Goal: Communication & Community: Answer question/provide support

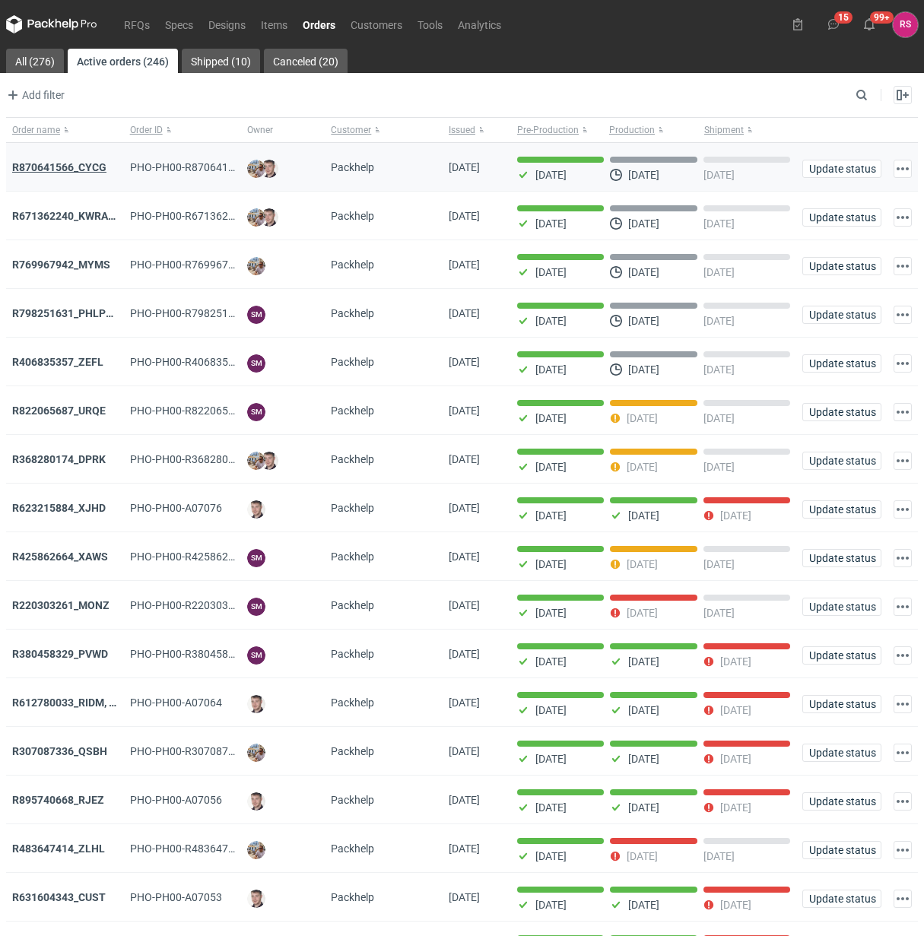
click at [65, 169] on strong "R870641566_CYCG" at bounding box center [59, 167] width 94 height 12
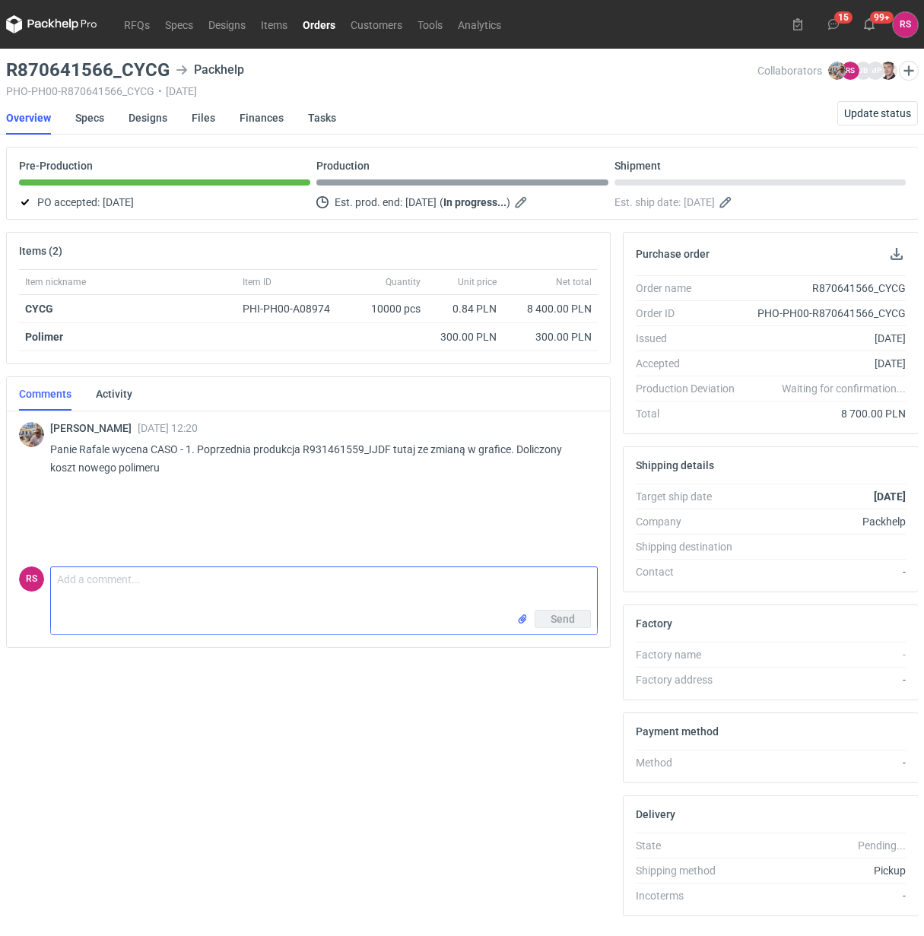
click at [192, 578] on textarea "Comment message" at bounding box center [324, 588] width 546 height 43
type textarea "P"
click at [57, 583] on textarea "Panie Michale" at bounding box center [324, 588] width 546 height 43
click at [251, 582] on textarea "Dzień dobry, Panie Michale" at bounding box center [324, 588] width 546 height 43
type textarea "Dzień dobry, [PERSON_NAME], proszę o akceptację pdfa."
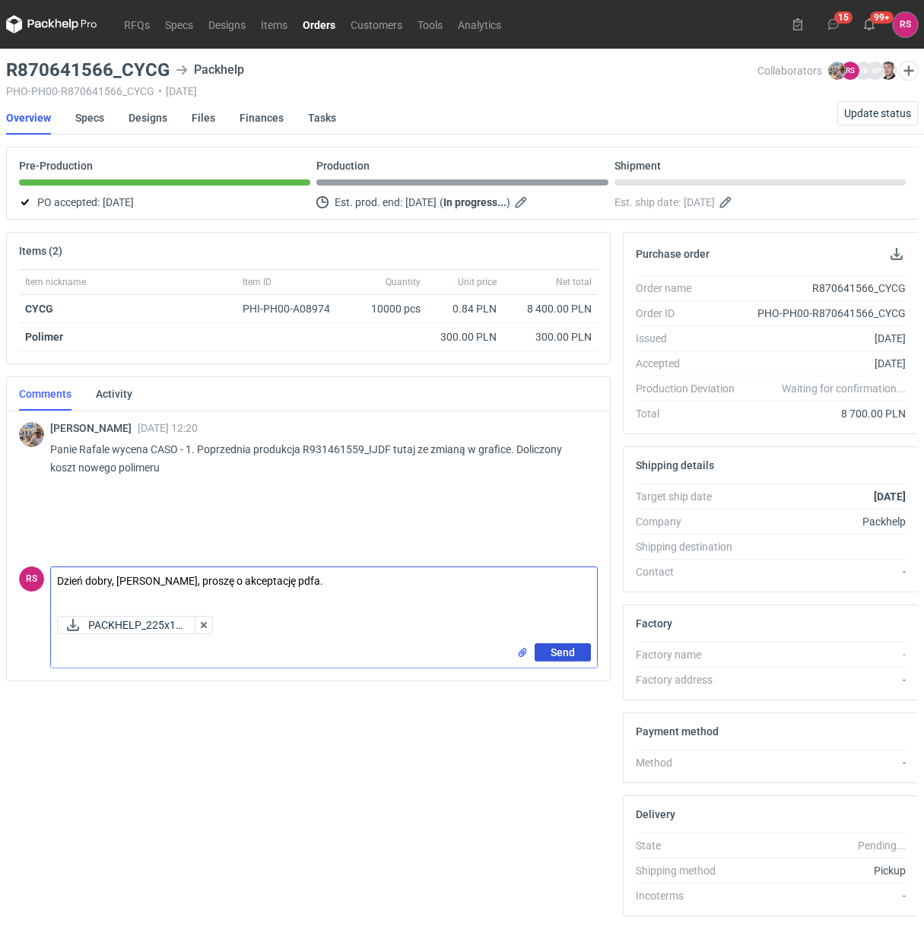
click at [559, 658] on span "Send" at bounding box center [562, 652] width 24 height 11
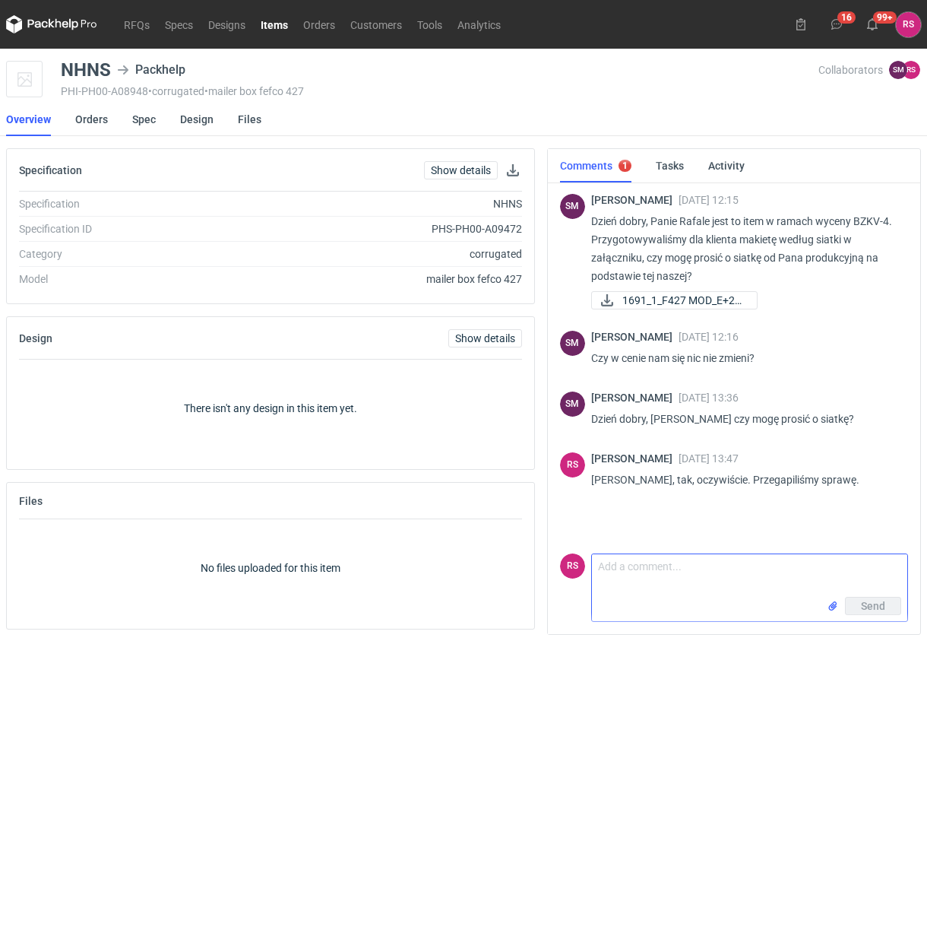
click at [715, 584] on textarea "Comment message" at bounding box center [749, 575] width 315 height 43
type textarea "Dzień dobry, przesyłam siatkę."
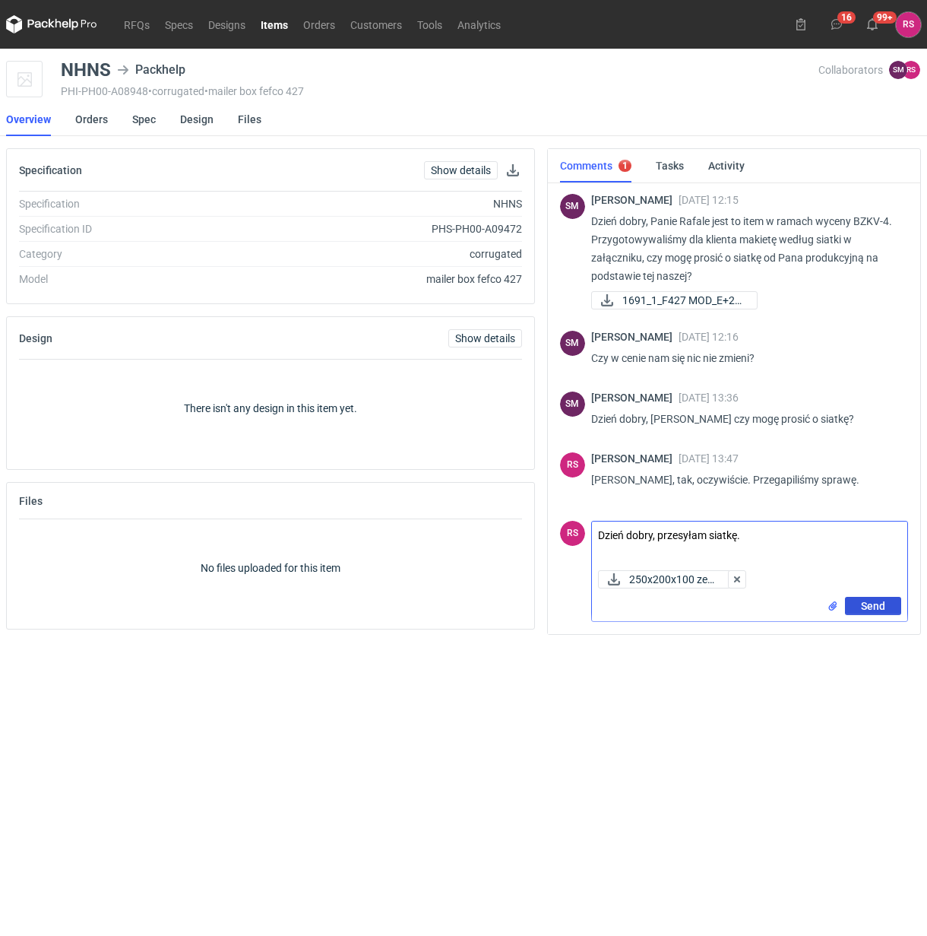
click at [872, 604] on span "Send" at bounding box center [873, 606] width 24 height 11
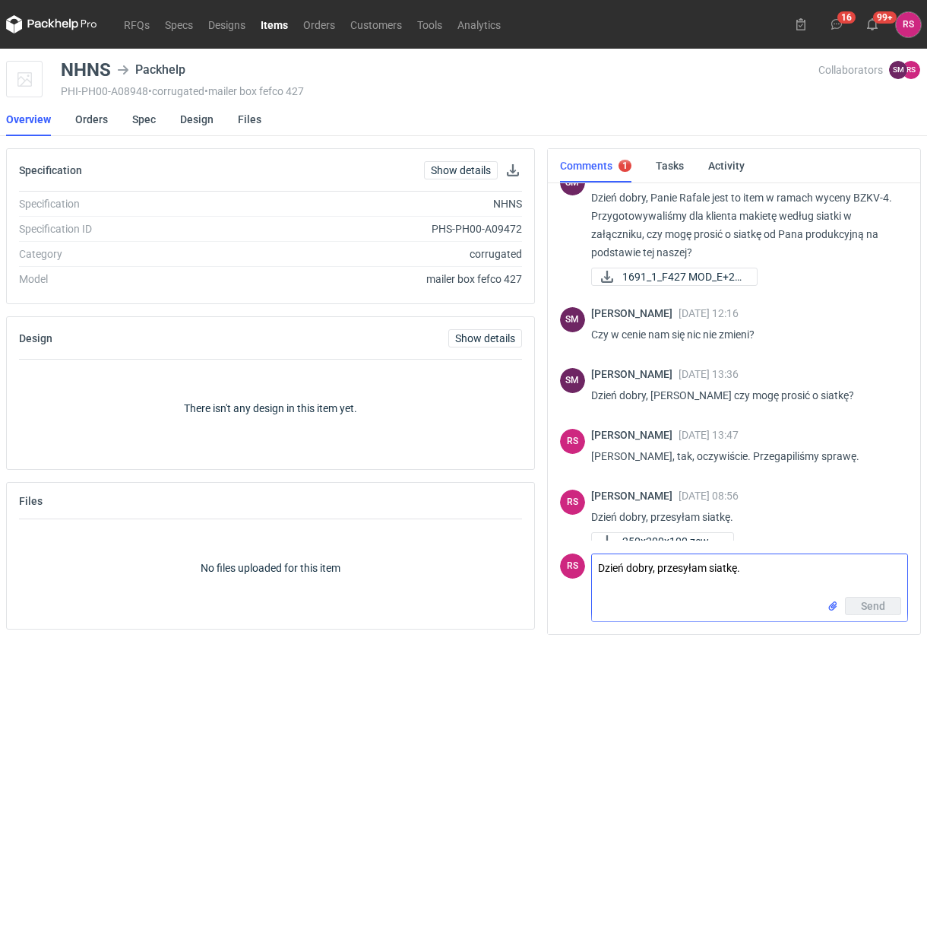
scroll to position [44, 0]
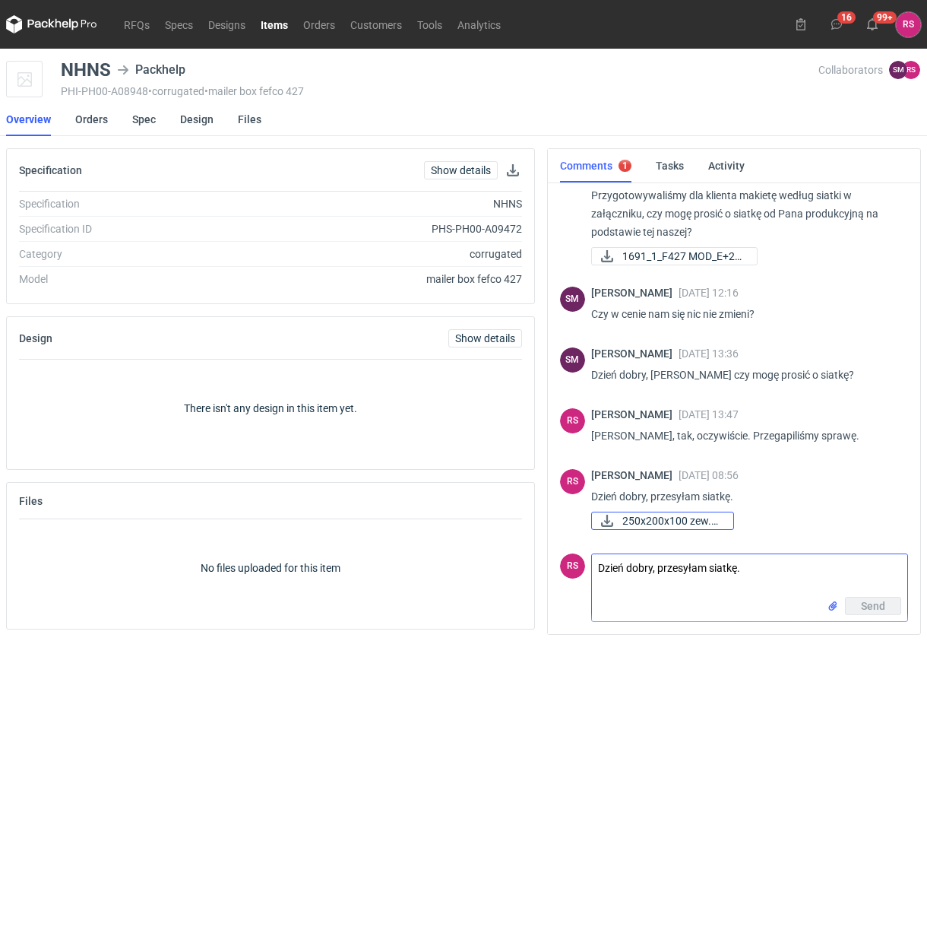
drag, startPoint x: 642, startPoint y: 517, endPoint x: 259, endPoint y: 468, distance: 386.2
click at [259, 468] on div "Specification Show details Specification NHNS Specification ID PHS-PH00-A09472 …" at bounding box center [463, 397] width 927 height 499
click at [604, 521] on icon "button" at bounding box center [607, 521] width 18 height 12
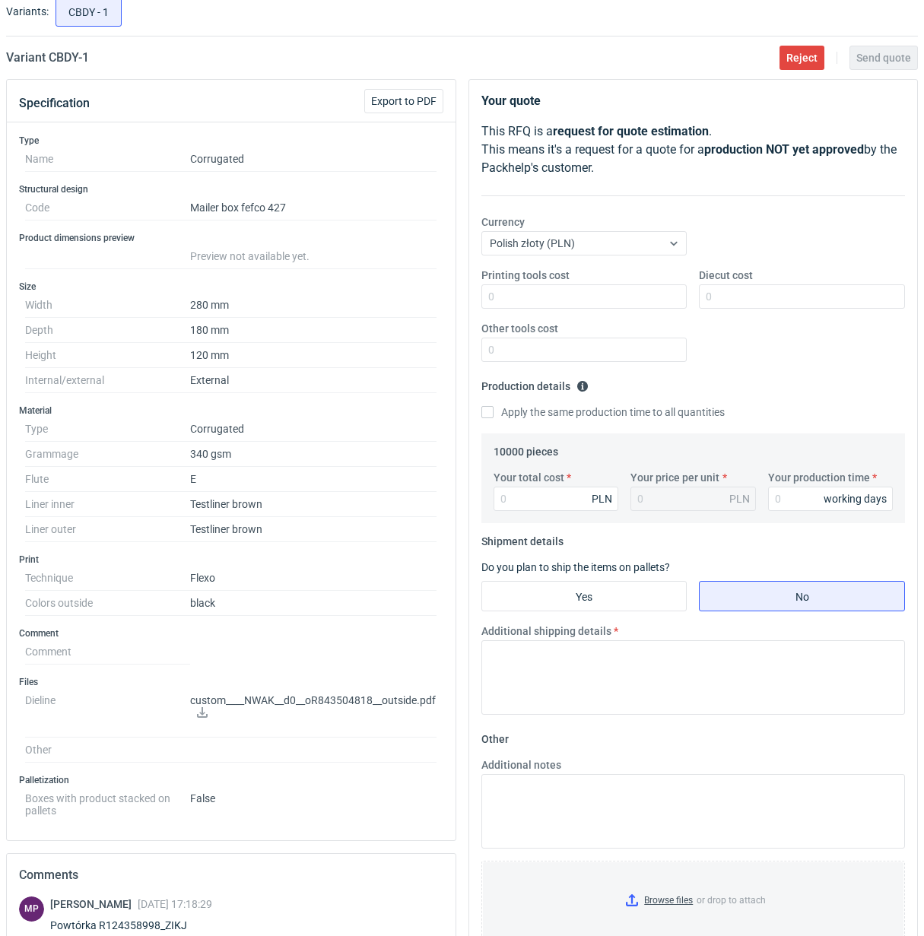
scroll to position [190, 0]
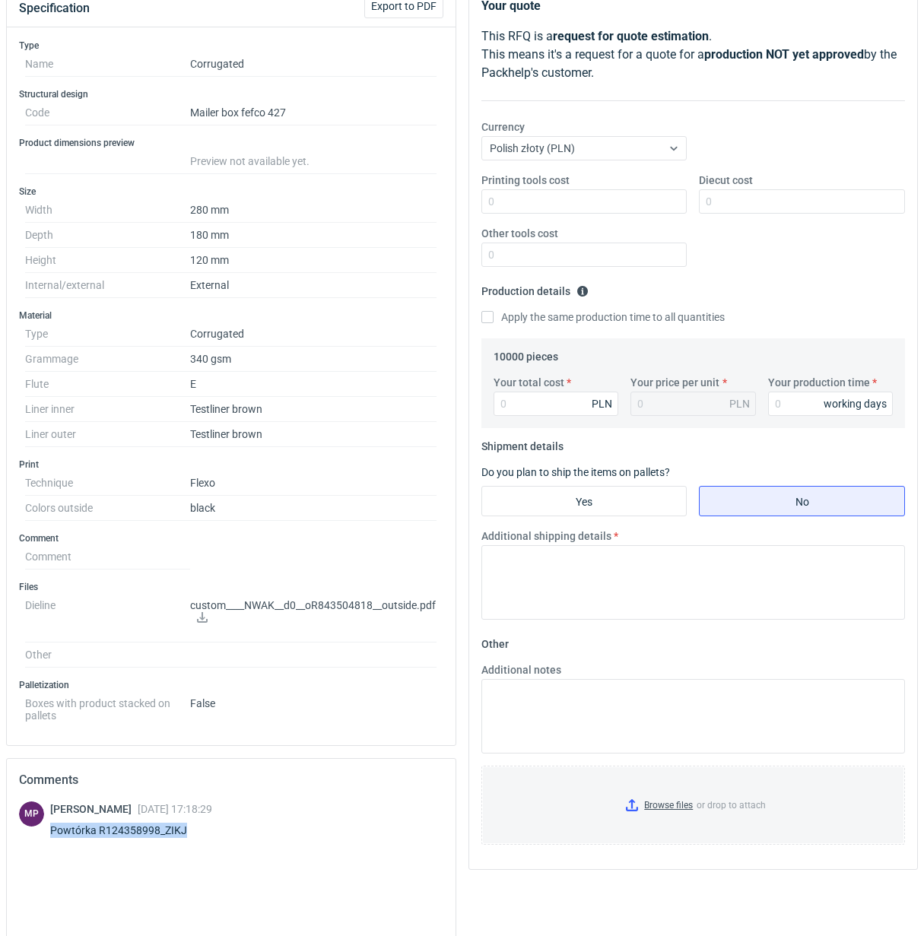
drag, startPoint x: 50, startPoint y: 834, endPoint x: 236, endPoint y: 826, distance: 186.4
click at [236, 826] on div "MP Michał Palasek 26 Aug 2025 17:18:29 Powtórka R124358998_ZIKJ" at bounding box center [231, 822] width 424 height 43
copy div "Powtórka R124358998_ZIKJ"
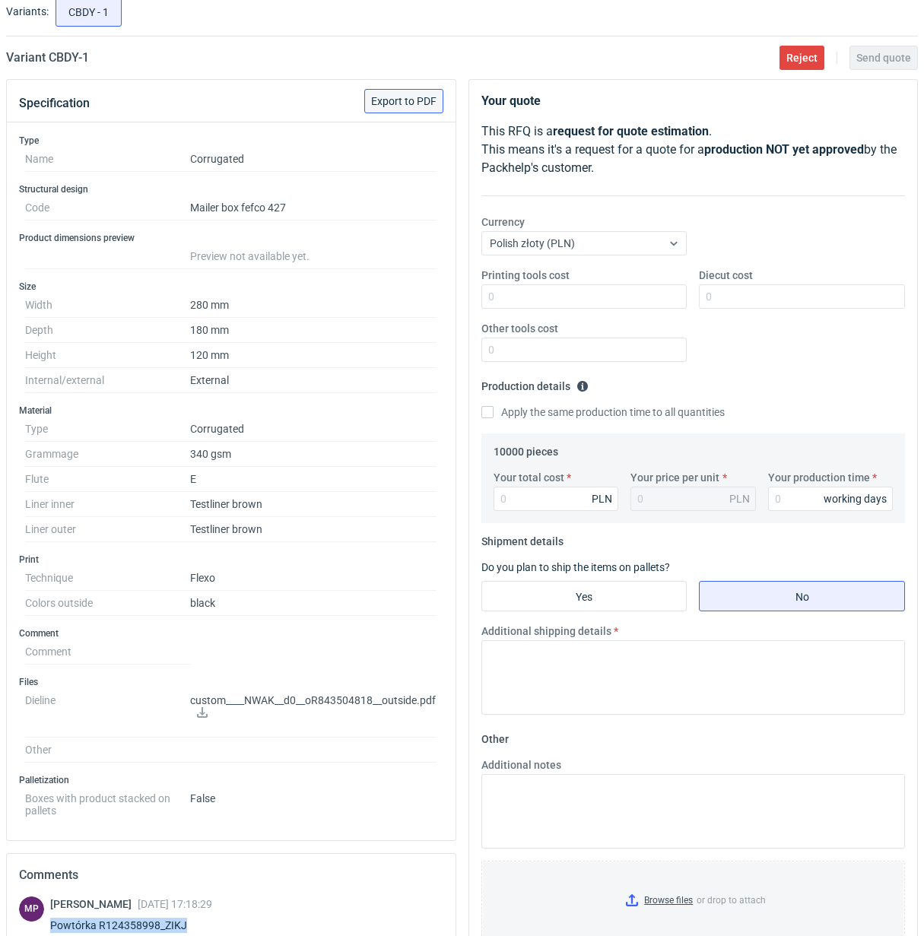
click at [401, 96] on span "Export to PDF" at bounding box center [403, 101] width 65 height 11
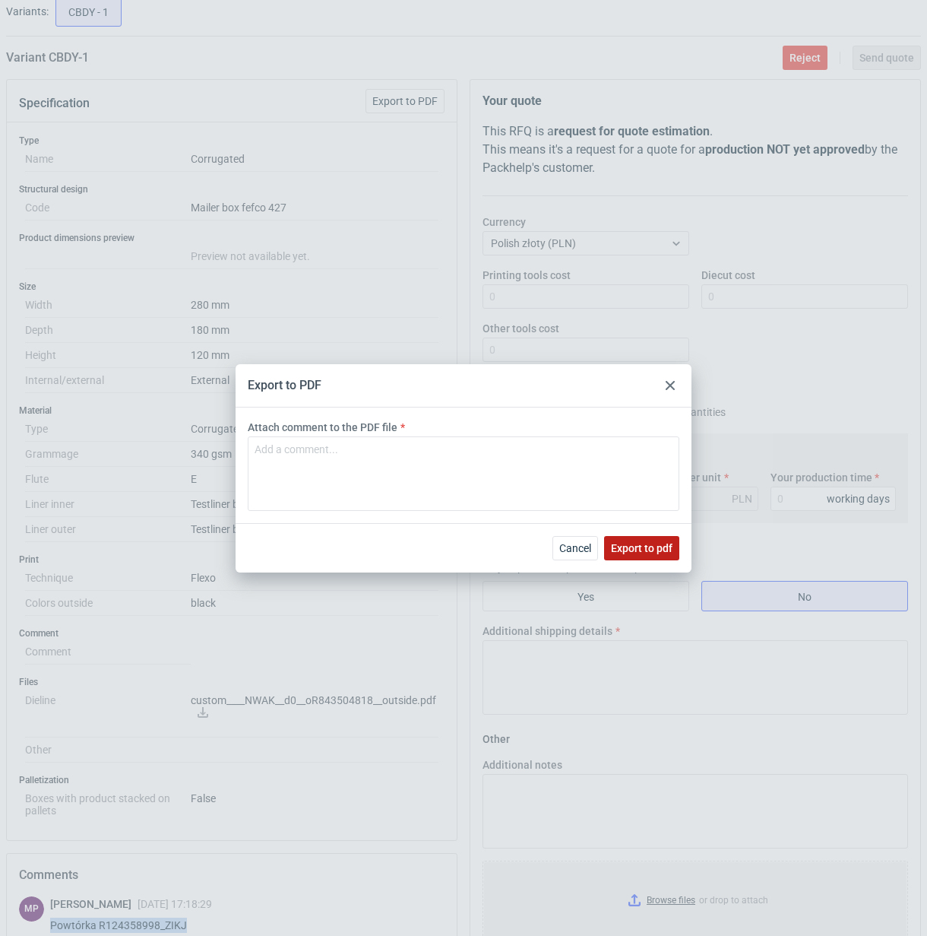
click at [646, 548] on span "Export to pdf" at bounding box center [642, 548] width 62 height 11
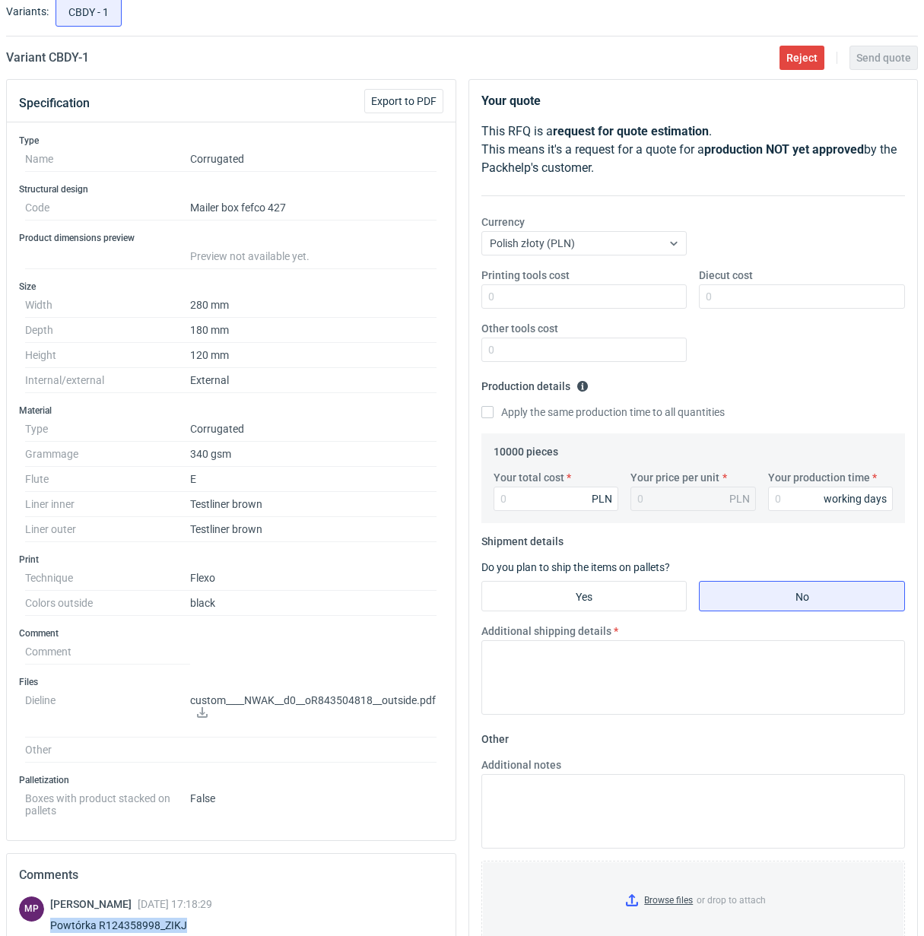
click at [202, 716] on icon at bounding box center [202, 712] width 11 height 11
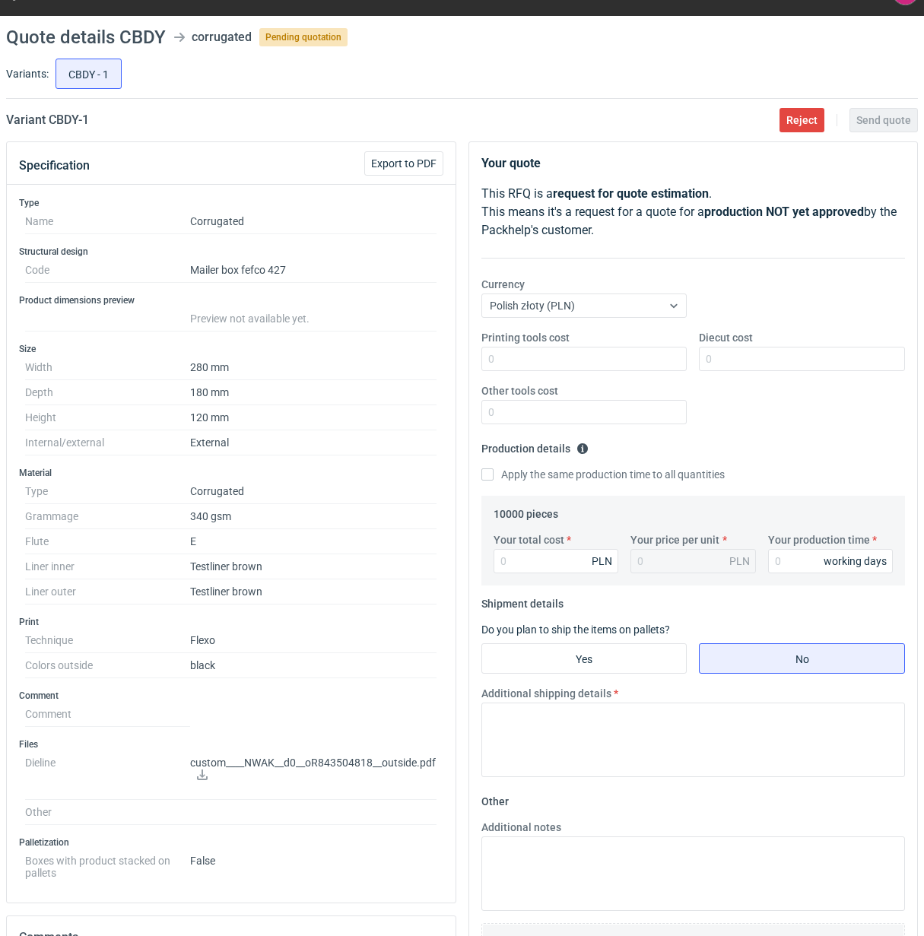
scroll to position [0, 0]
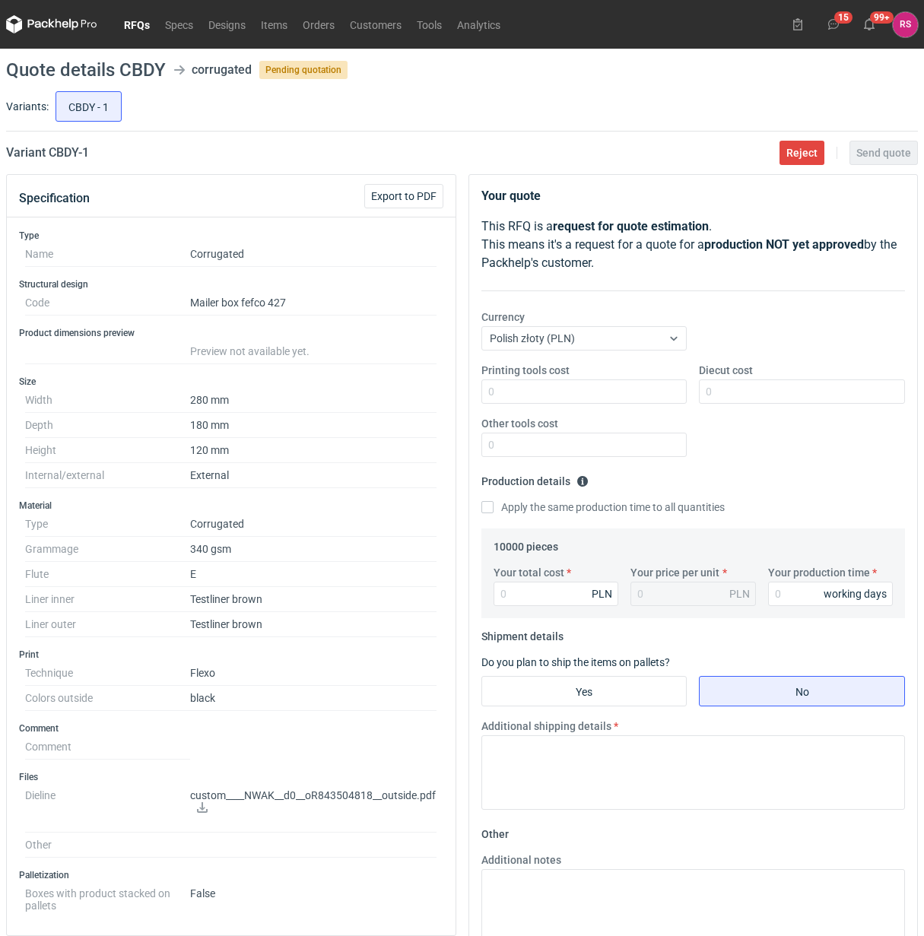
click at [138, 23] on link "RFQs" at bounding box center [136, 24] width 41 height 18
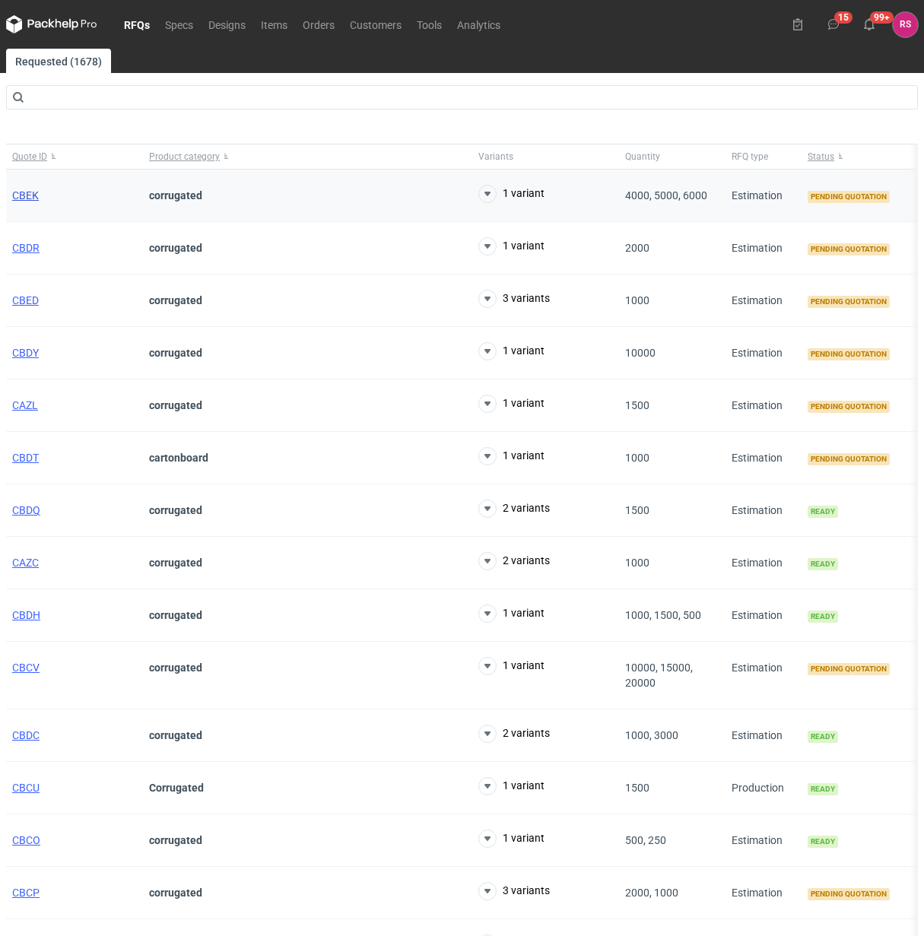
click at [21, 194] on span "CBEK" at bounding box center [25, 195] width 27 height 12
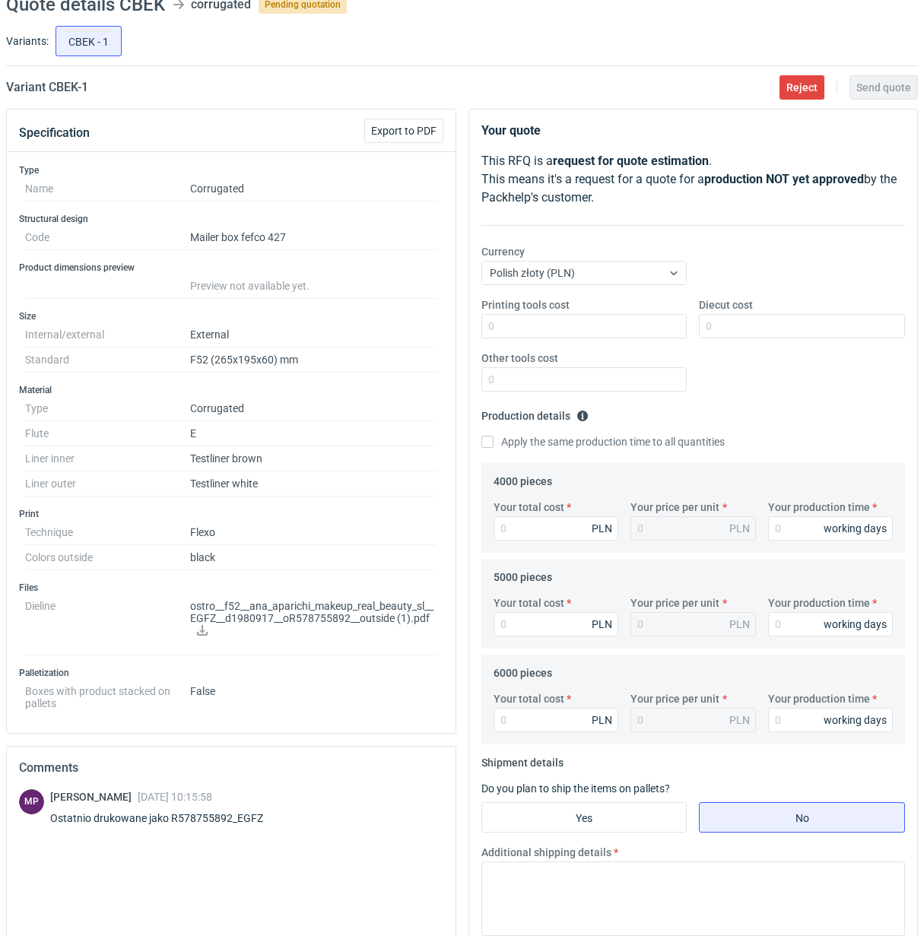
scroll to position [95, 0]
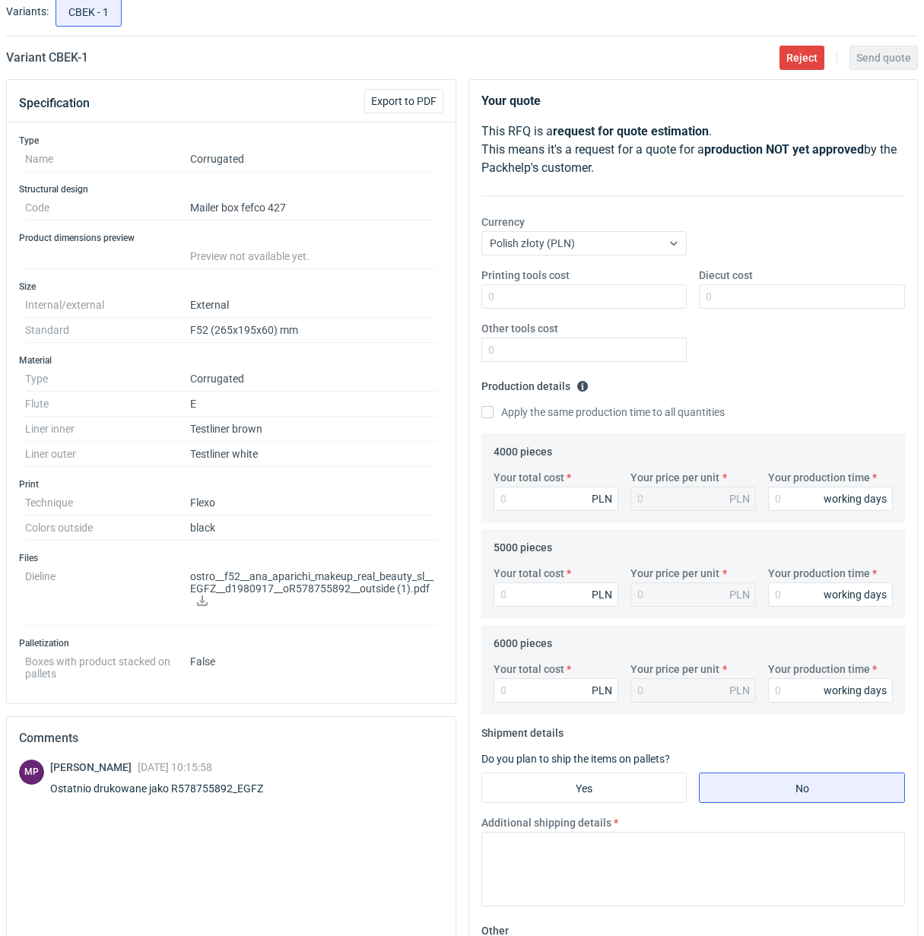
click at [293, 788] on div "MP Michał Palasek 27 Aug 2025 10:15:58 Ostatnio drukowane jako R578755892_EGFZ" at bounding box center [231, 780] width 424 height 43
drag, startPoint x: 274, startPoint y: 791, endPoint x: 49, endPoint y: 798, distance: 225.1
click at [50, 798] on div "Michał Palasek 27 Aug 2025 10:15:58 Ostatnio drukowane jako R578755892_EGFZ" at bounding box center [165, 780] width 231 height 43
copy div "Ostatnio drukowane jako R578755892_EGFZ"
click at [423, 104] on span "Export to PDF" at bounding box center [403, 101] width 65 height 11
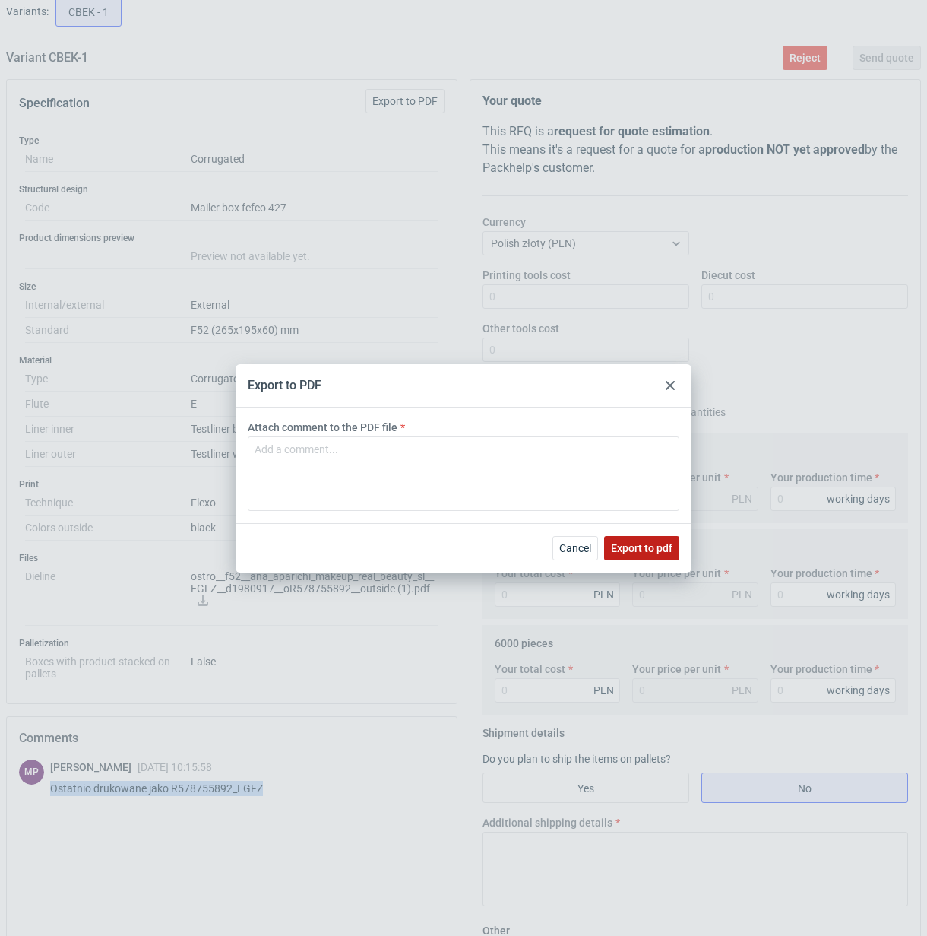
click at [637, 547] on span "Export to pdf" at bounding box center [642, 548] width 62 height 11
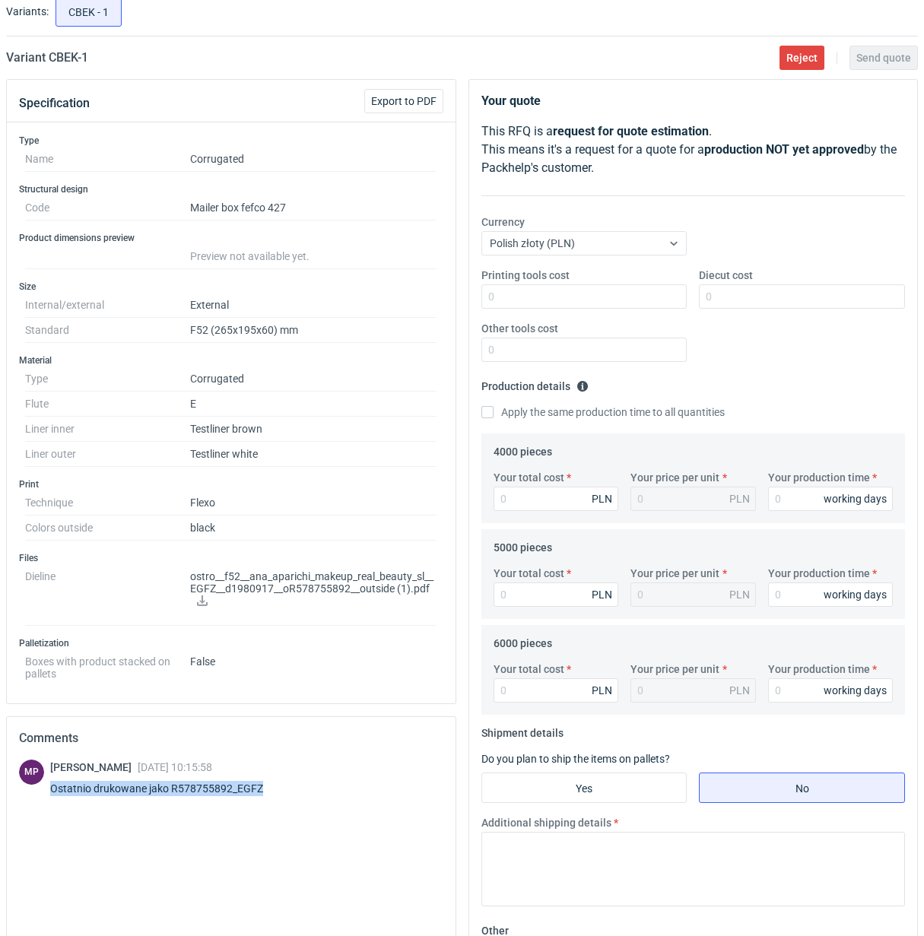
click at [199, 603] on icon at bounding box center [202, 600] width 12 height 11
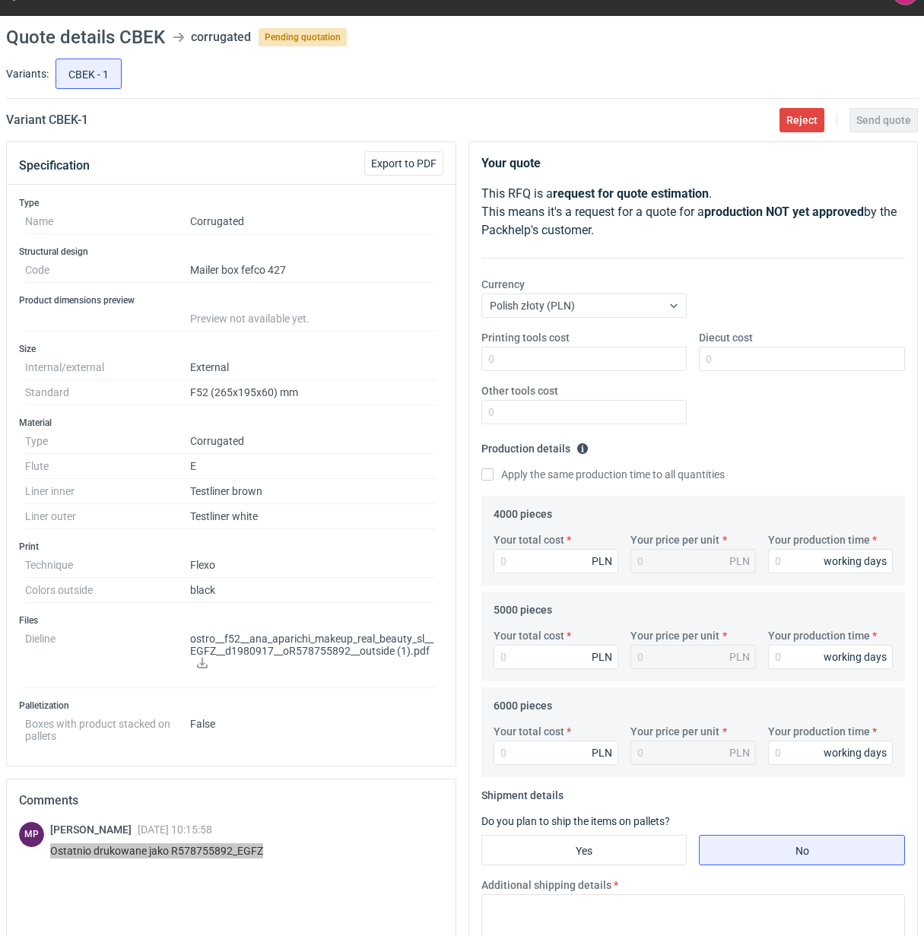
scroll to position [0, 0]
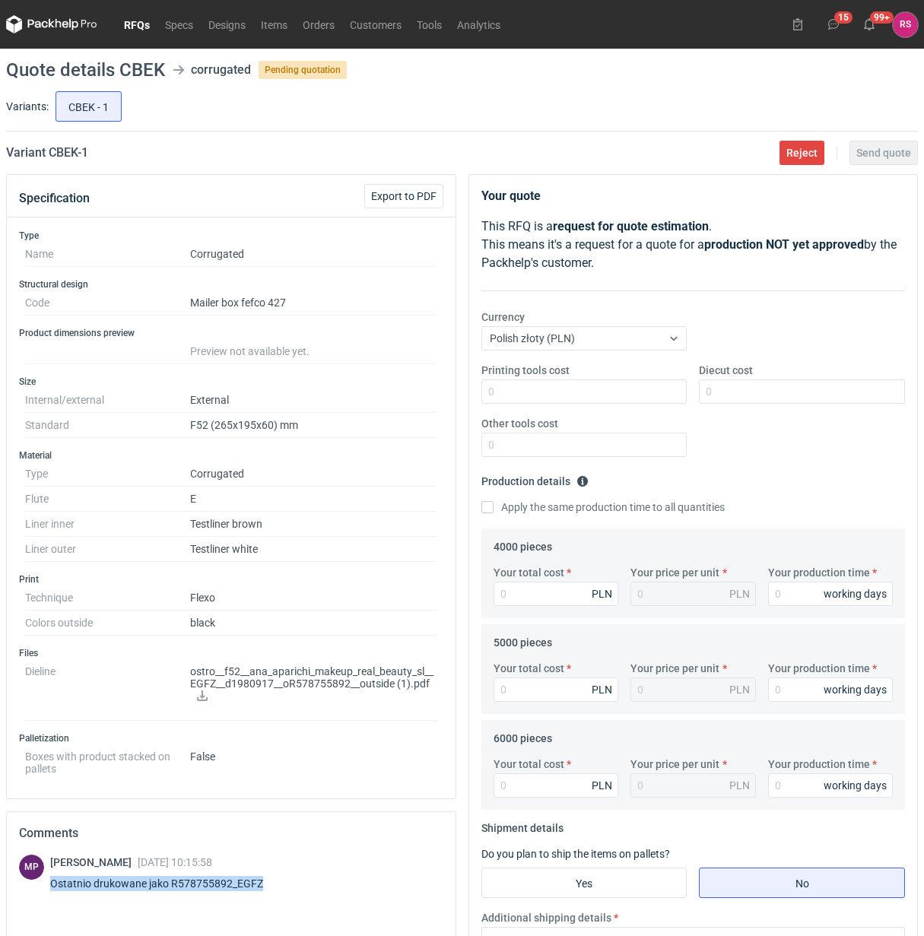
click at [131, 27] on link "RFQs" at bounding box center [136, 24] width 41 height 18
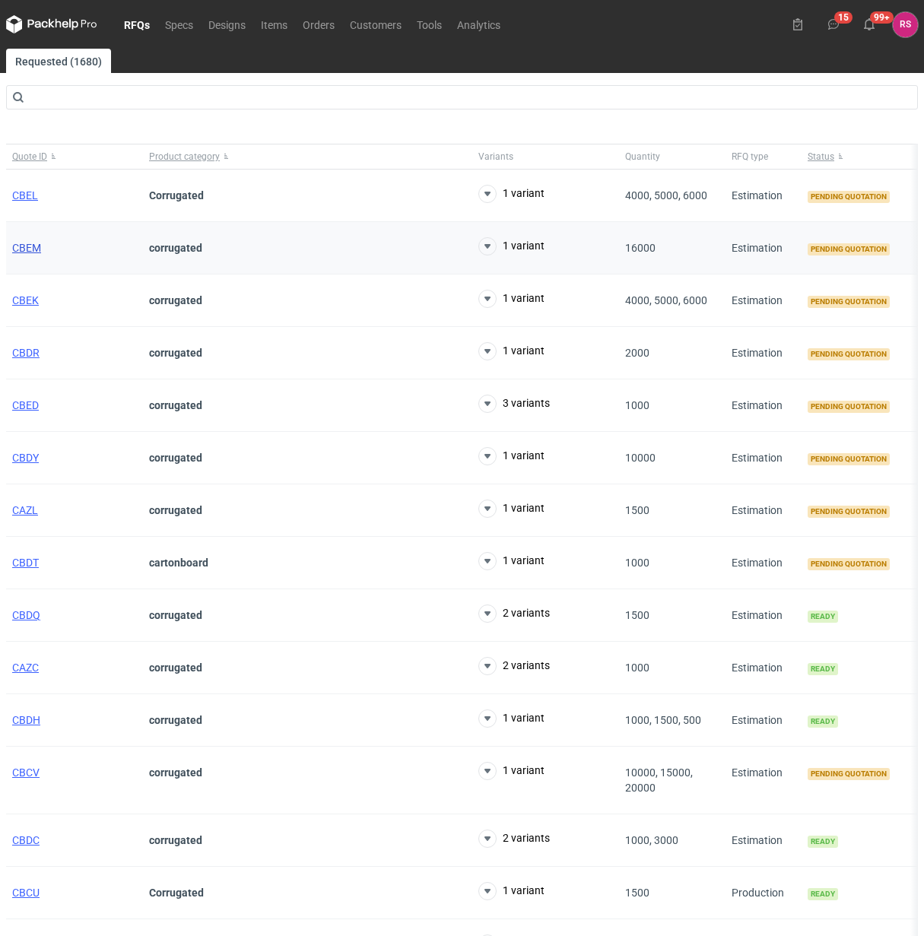
click at [36, 252] on span "CBEM" at bounding box center [26, 248] width 29 height 12
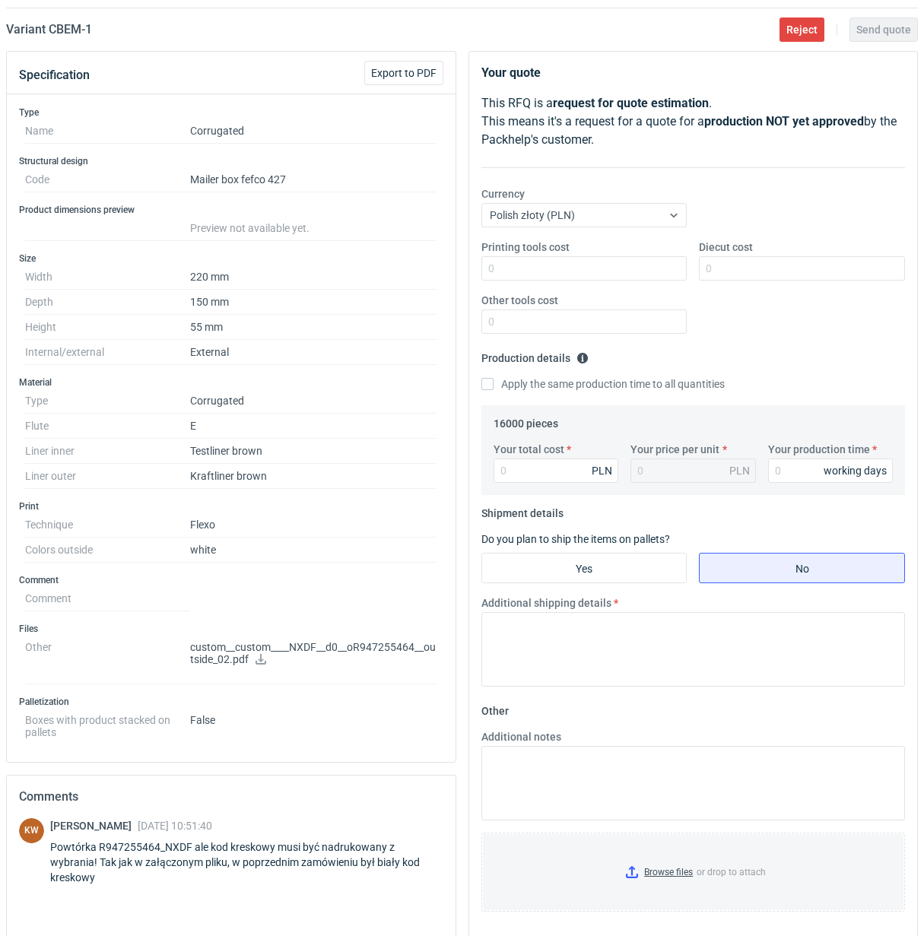
scroll to position [95, 0]
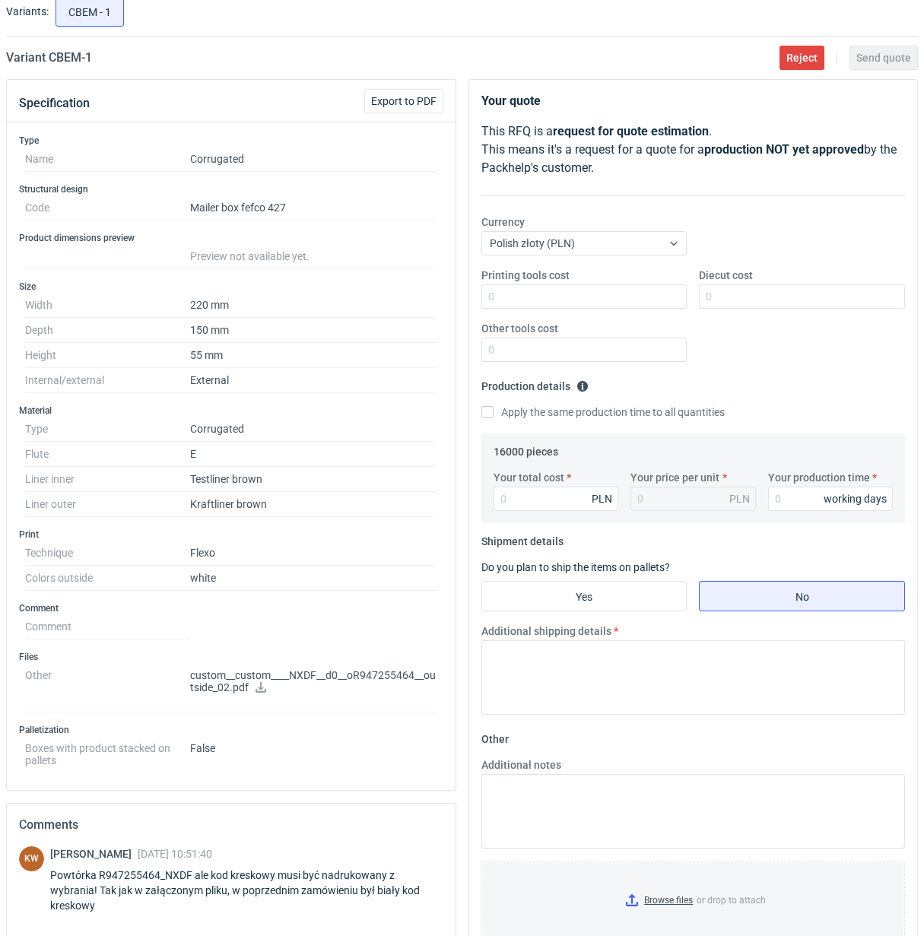
click at [426, 841] on div "Comments" at bounding box center [231, 824] width 448 height 43
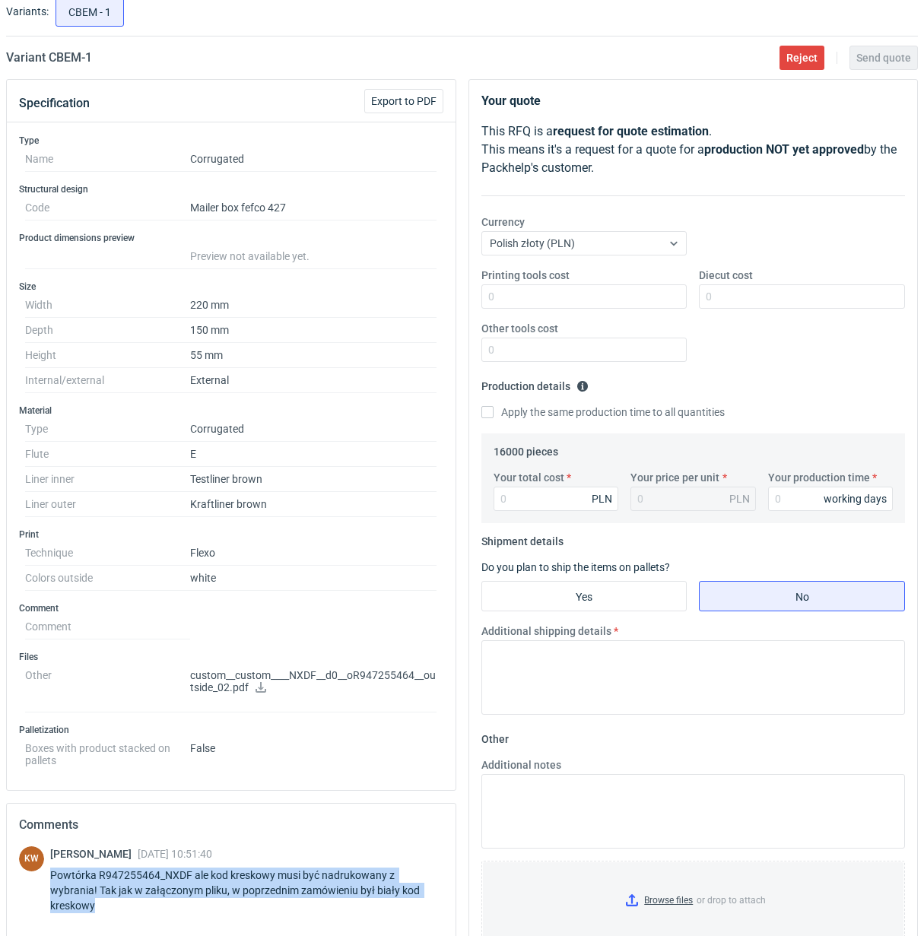
drag, startPoint x: 52, startPoint y: 879, endPoint x: 268, endPoint y: 910, distance: 218.8
click at [268, 910] on div "Powtórka R947255464_NXDF ale kod kreskowy musi być nadrukowany z wybrania! Tak …" at bounding box center [246, 890] width 393 height 46
copy div "Powtórka R947255464_NXDF ale kod kreskowy musi być nadrukowany z wybrania! Tak …"
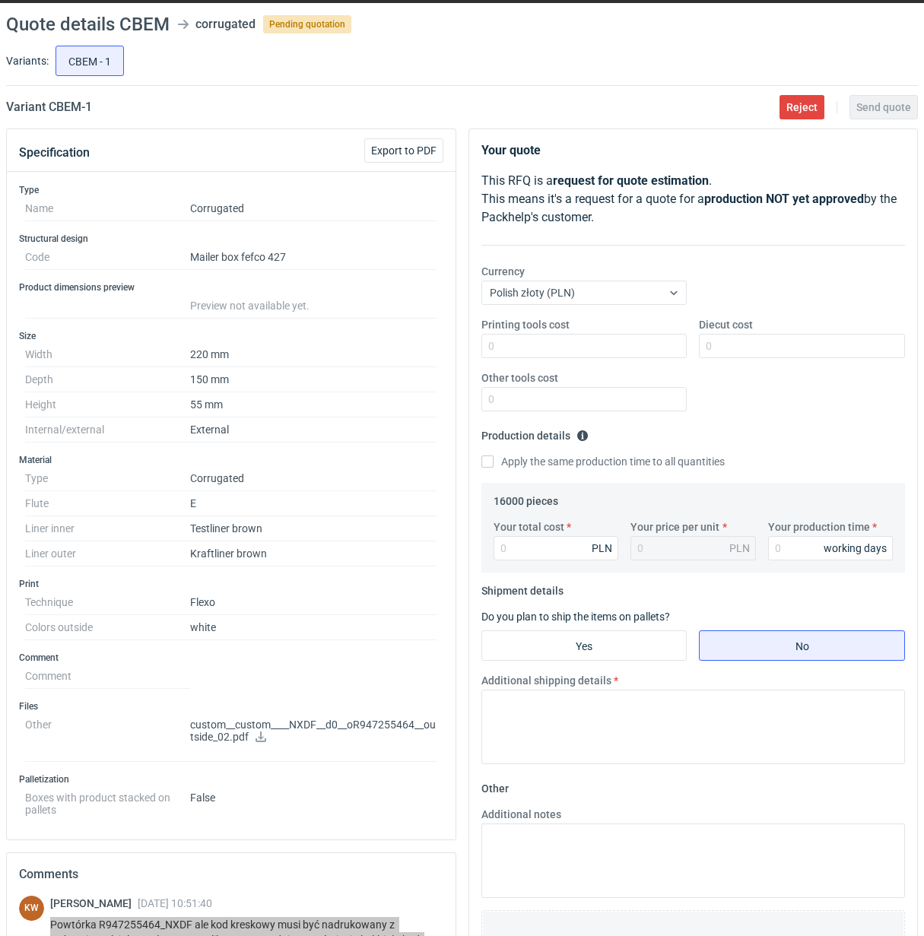
scroll to position [0, 0]
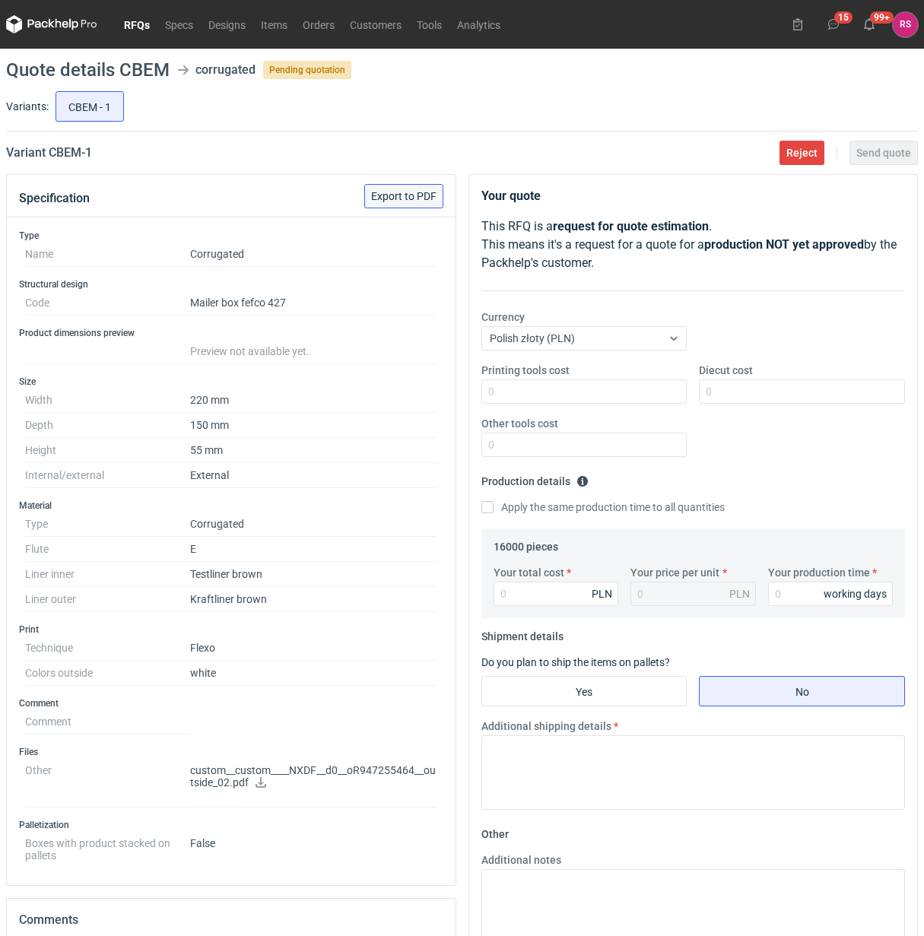
click at [410, 192] on span "Export to PDF" at bounding box center [403, 196] width 65 height 11
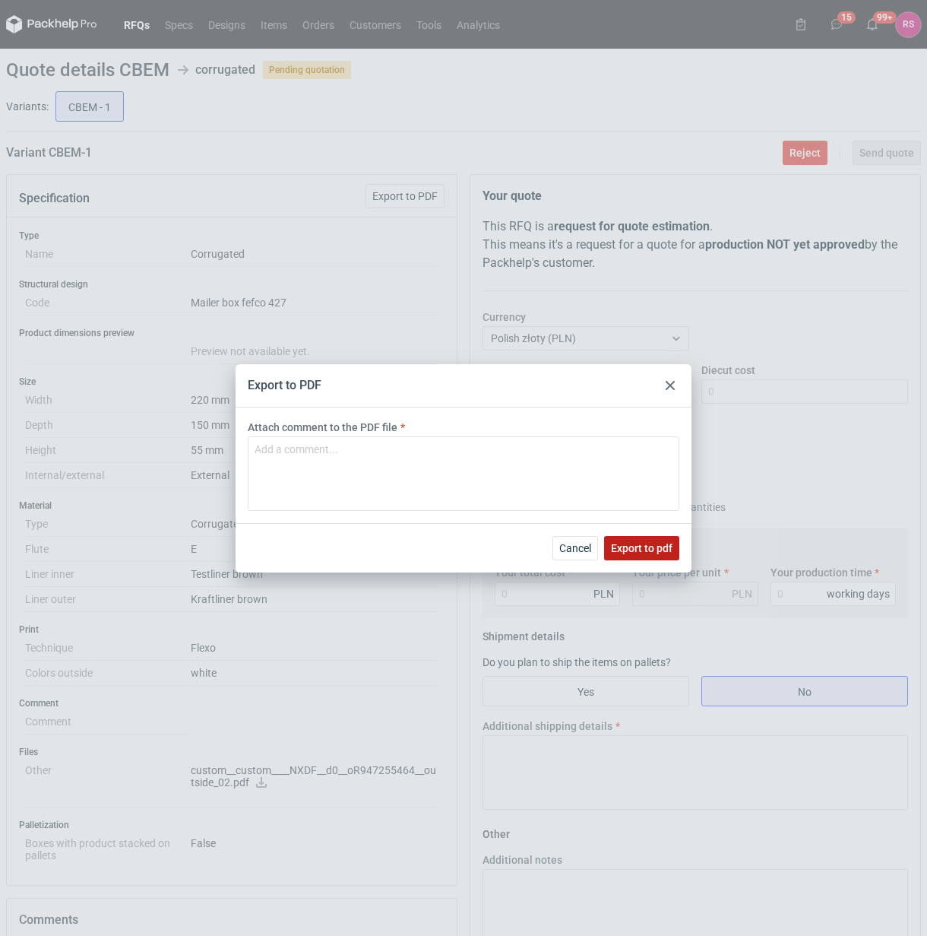
click at [647, 549] on span "Export to pdf" at bounding box center [642, 548] width 62 height 11
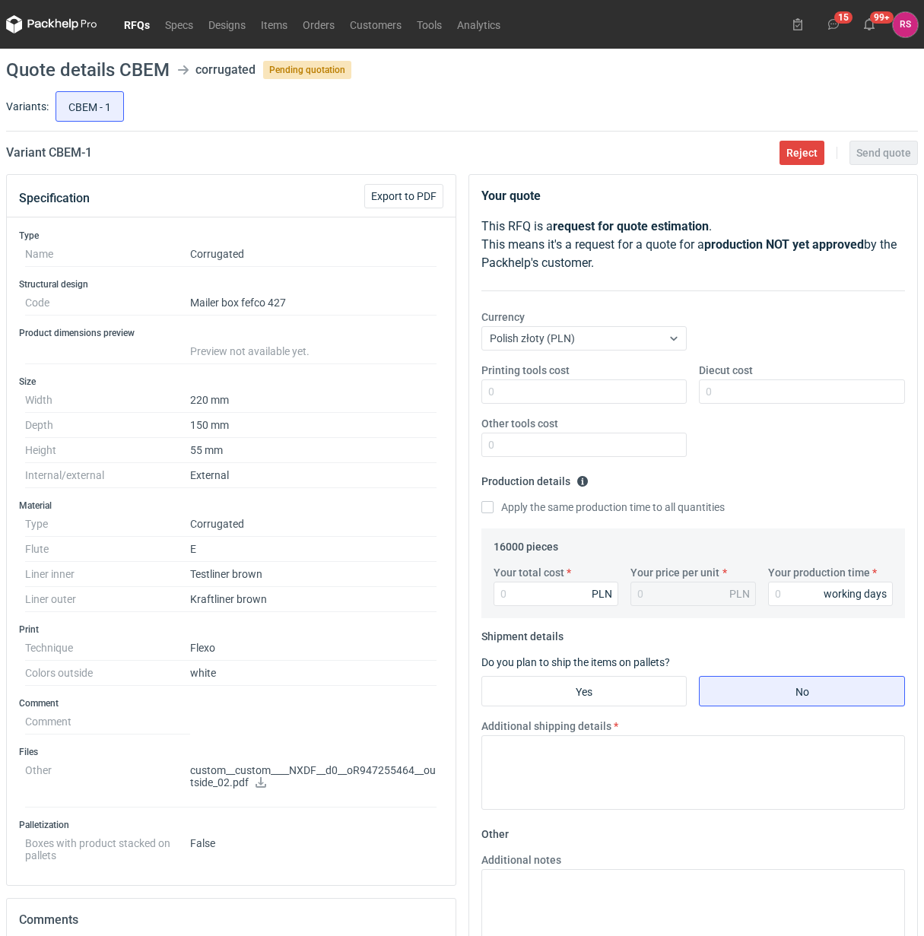
click at [259, 788] on icon at bounding box center [261, 782] width 12 height 11
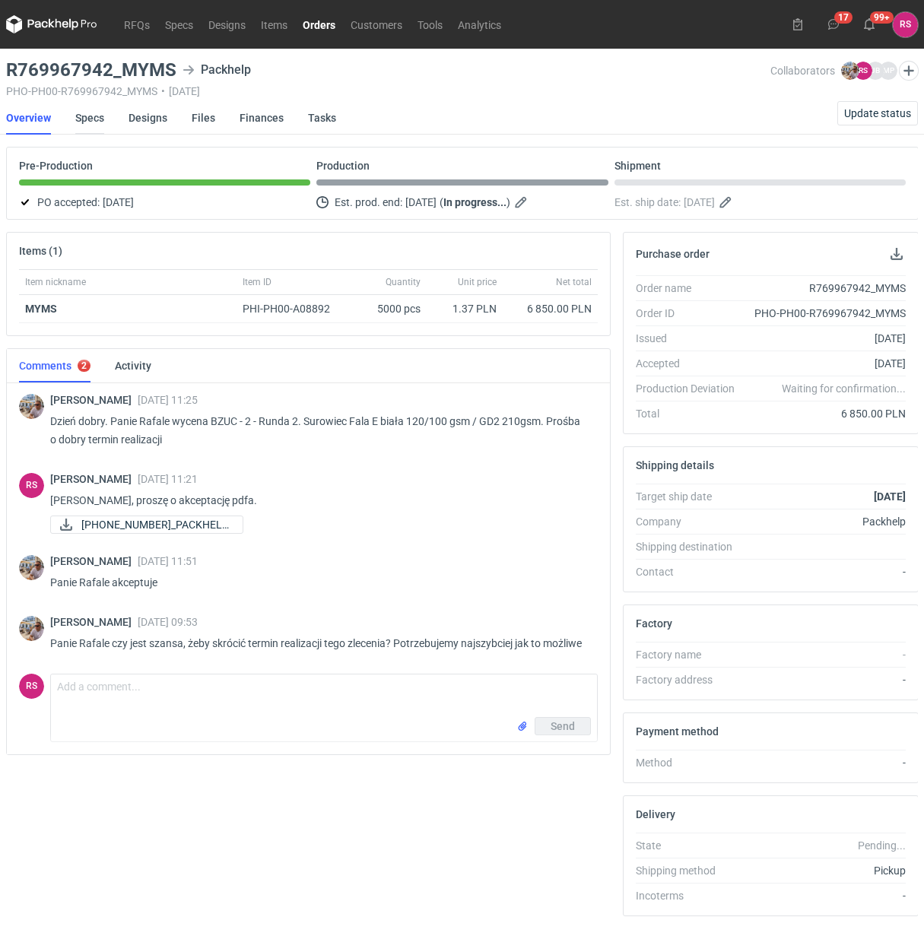
click at [93, 118] on link "Specs" at bounding box center [89, 117] width 29 height 33
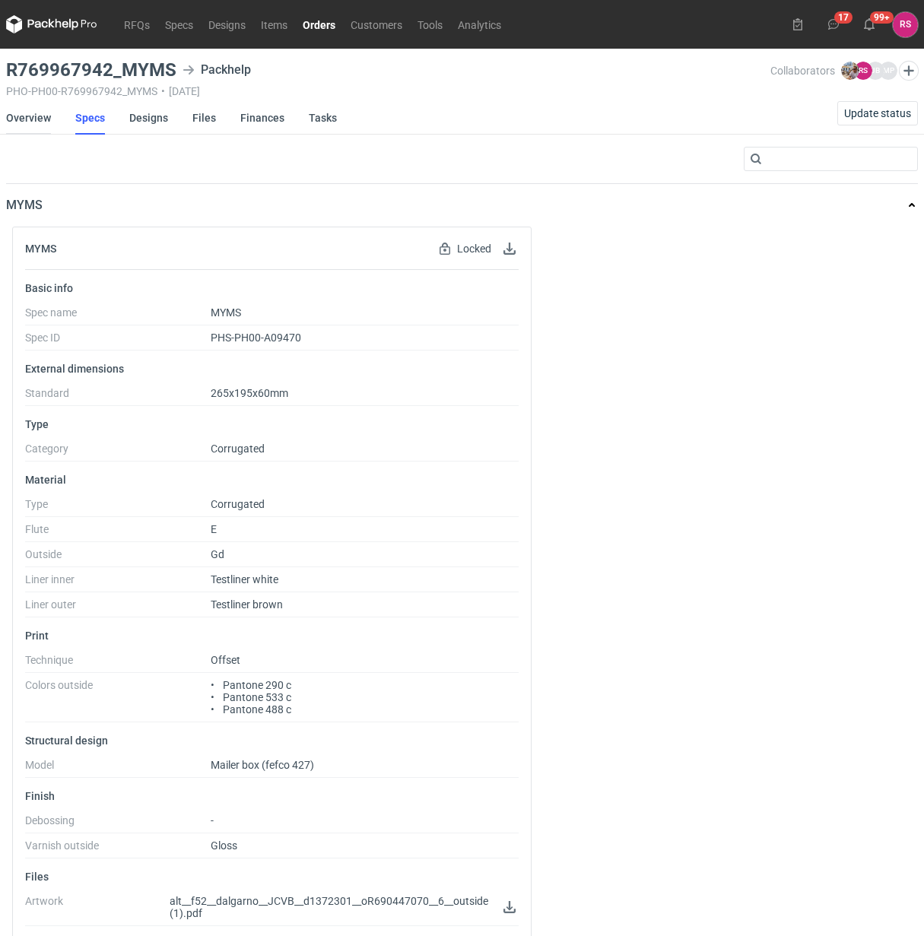
click at [20, 120] on link "Overview" at bounding box center [28, 117] width 45 height 33
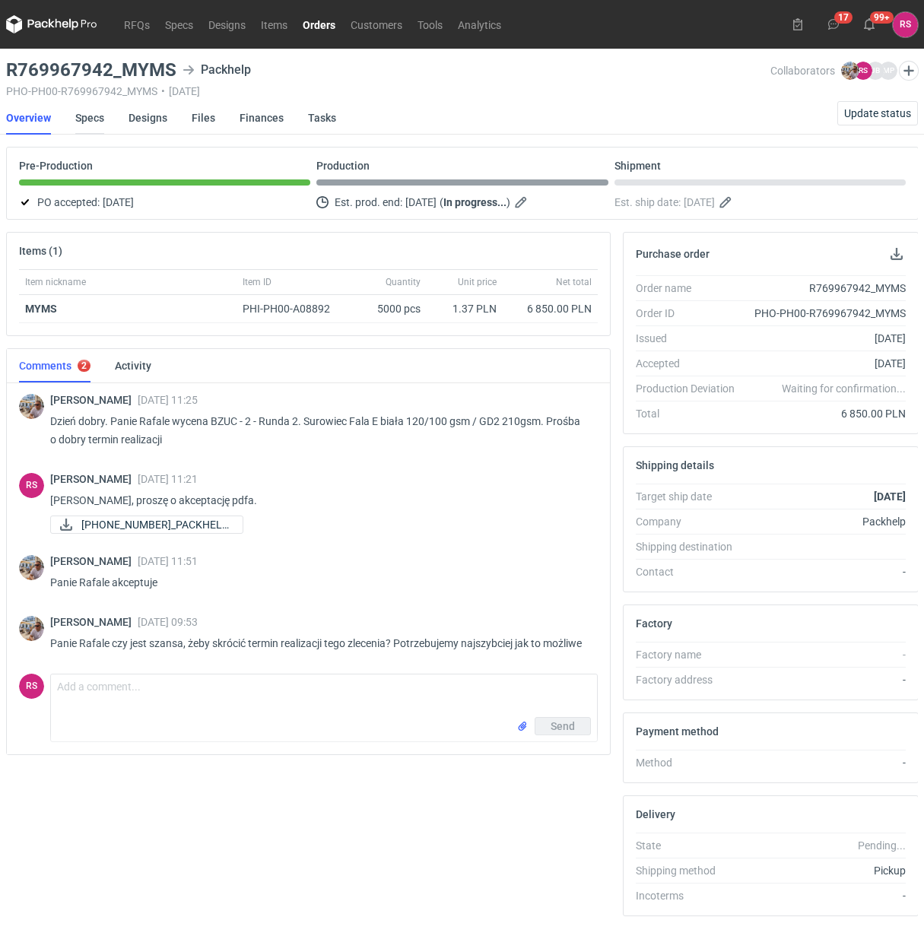
click at [93, 115] on link "Specs" at bounding box center [89, 117] width 29 height 33
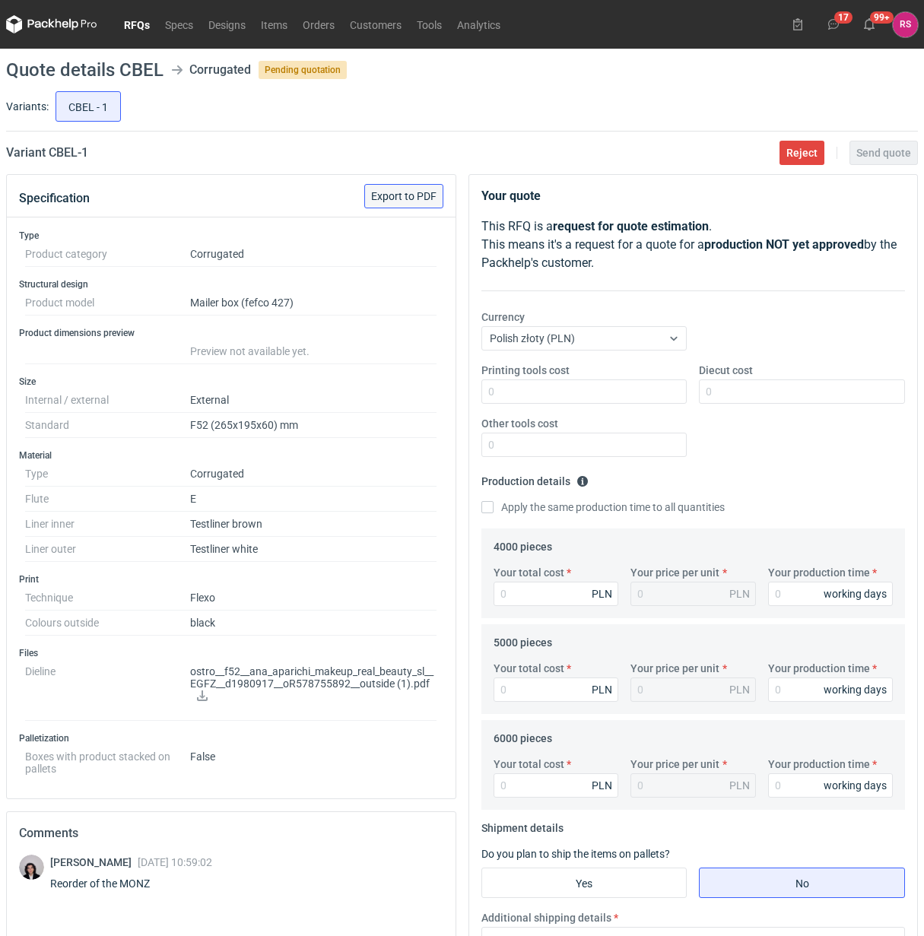
click at [403, 191] on span "Export to PDF" at bounding box center [403, 196] width 65 height 11
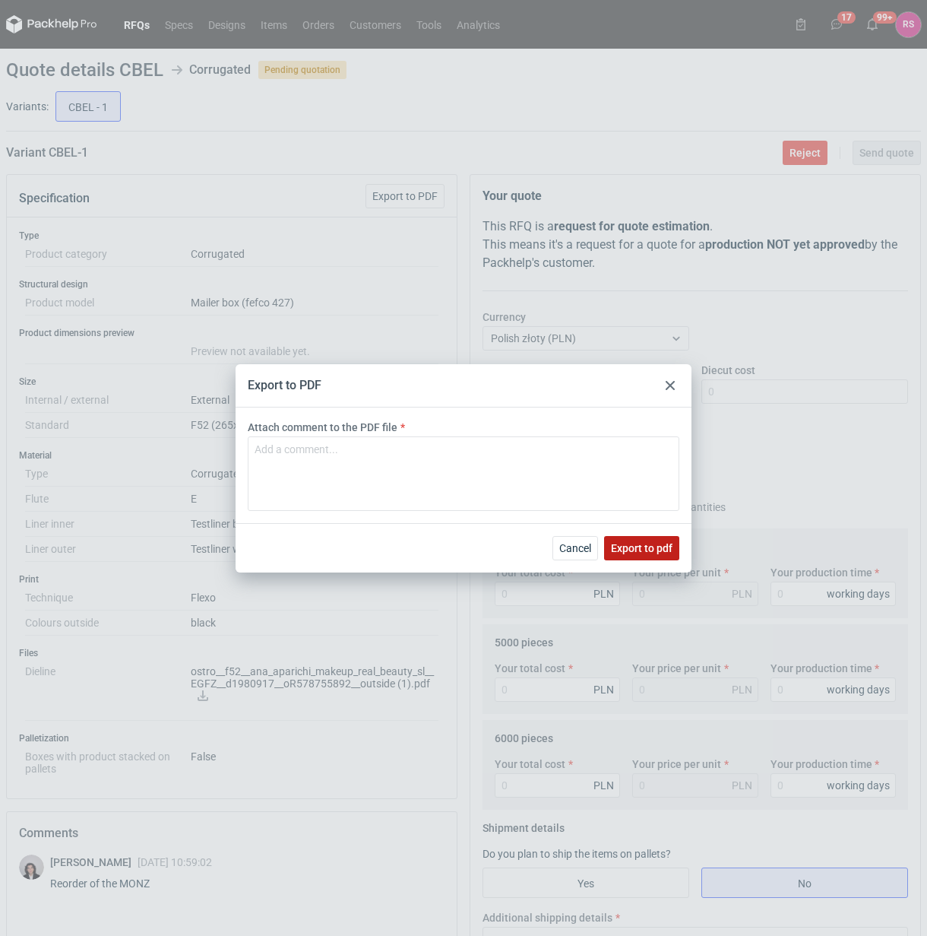
click at [641, 543] on span "Export to pdf" at bounding box center [642, 548] width 62 height 11
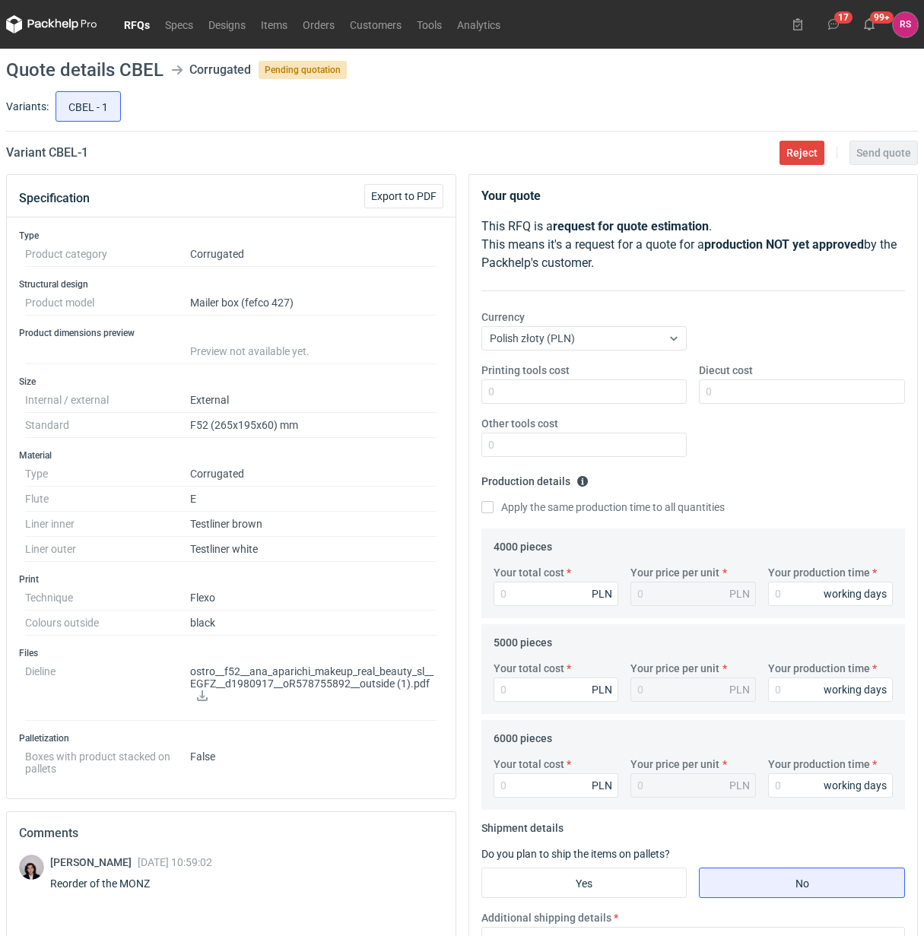
click at [200, 700] on icon at bounding box center [202, 695] width 12 height 11
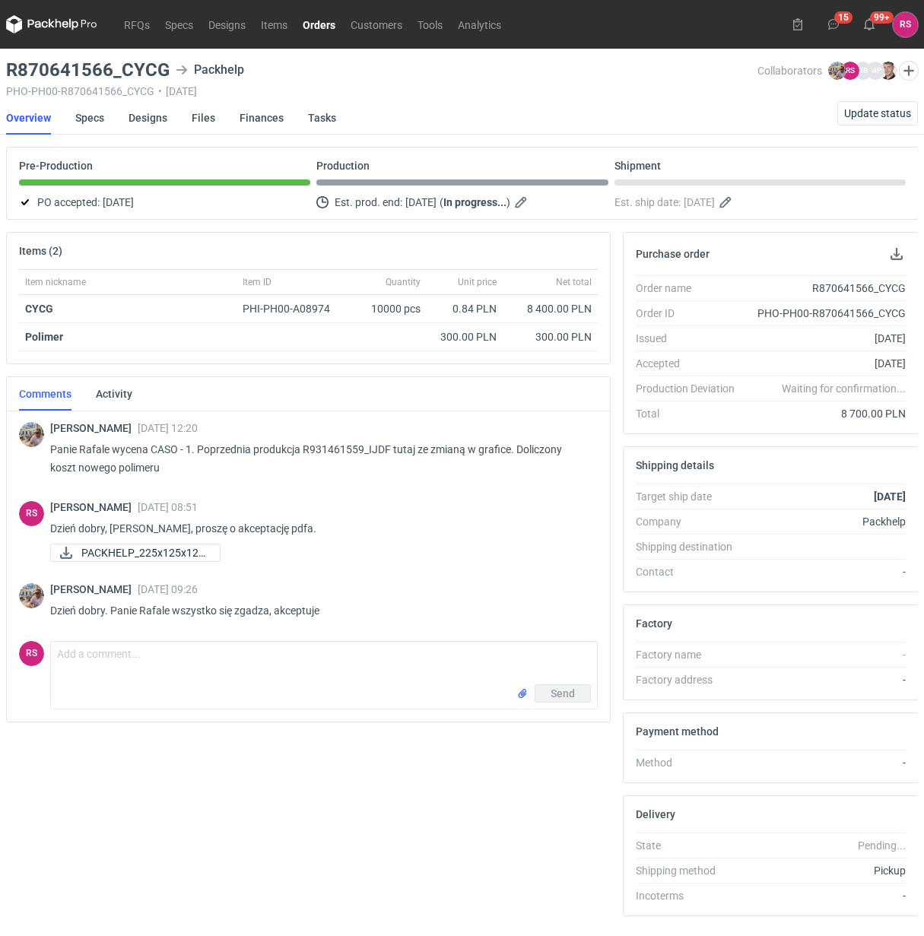
click at [317, 21] on link "Orders" at bounding box center [319, 24] width 48 height 18
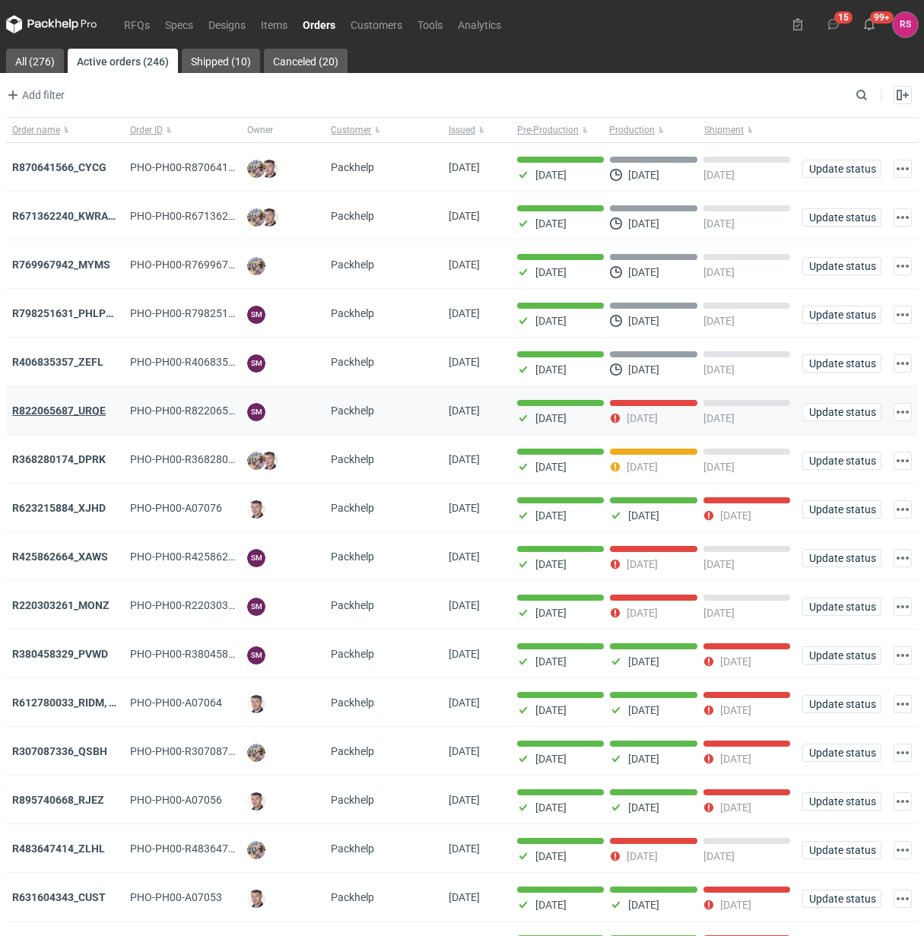
click at [50, 411] on strong "R822065687_URQE" at bounding box center [58, 410] width 93 height 12
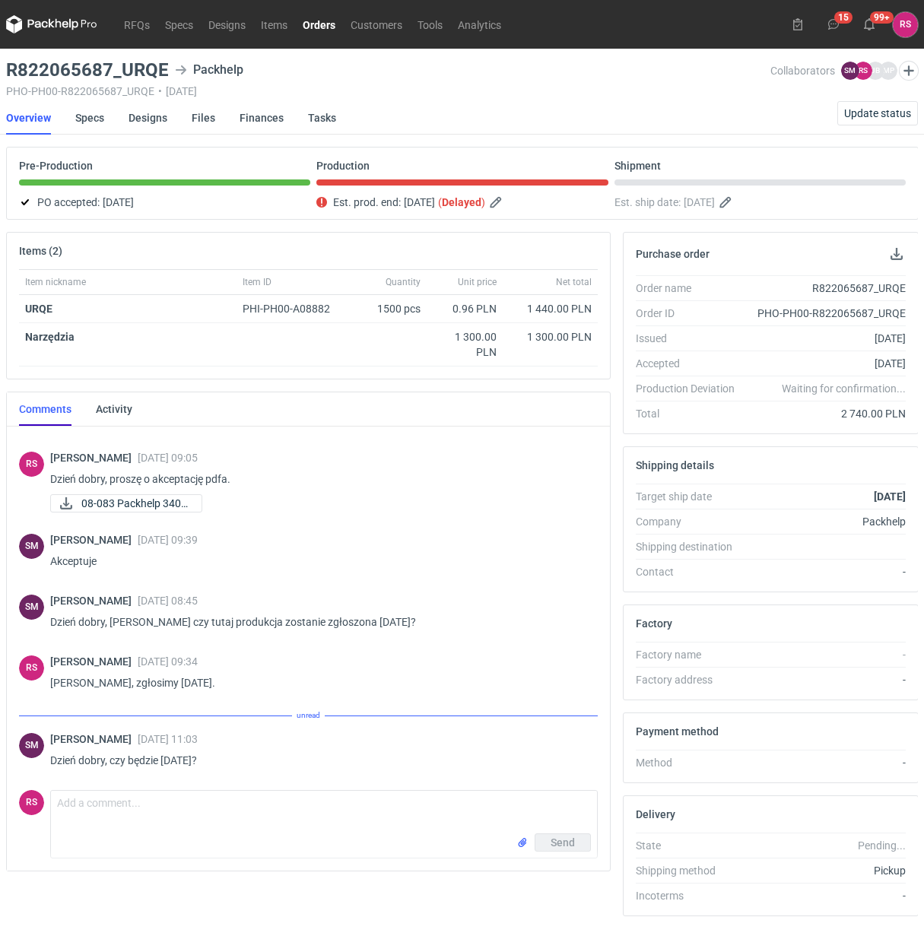
scroll to position [30, 0]
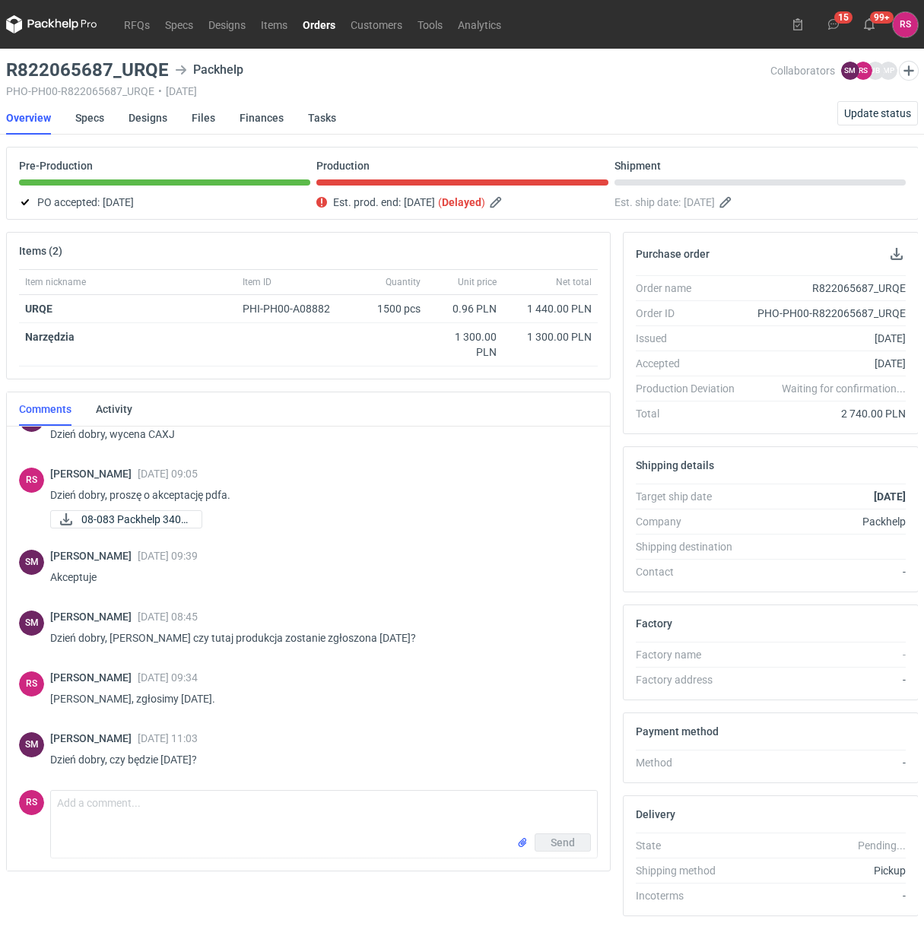
click at [325, 27] on link "Orders" at bounding box center [319, 24] width 48 height 18
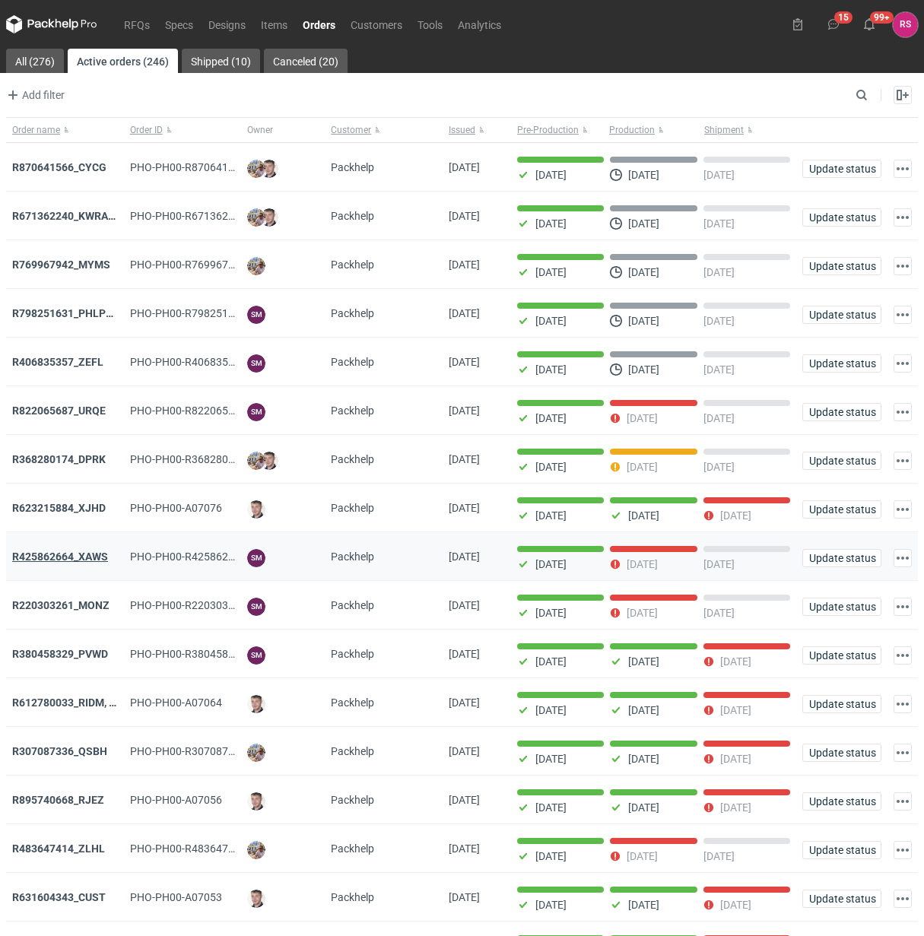
click at [63, 561] on strong "R425862664_XAWS" at bounding box center [60, 556] width 96 height 12
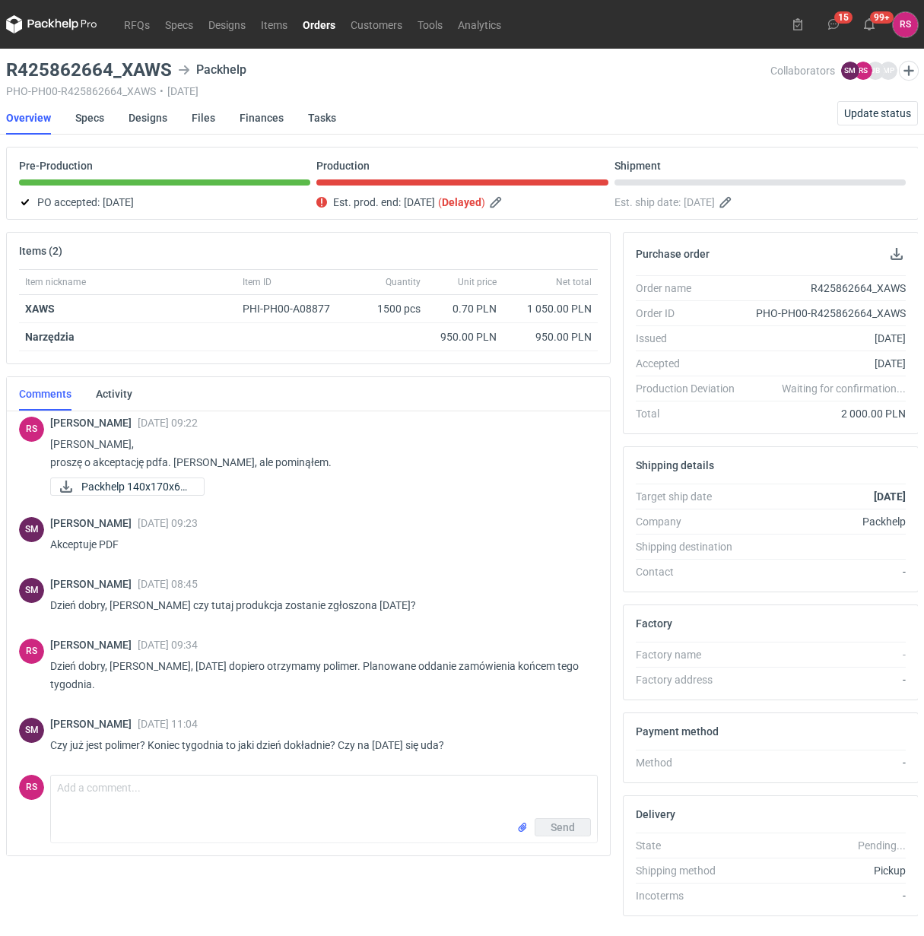
click at [321, 27] on link "Orders" at bounding box center [319, 24] width 48 height 18
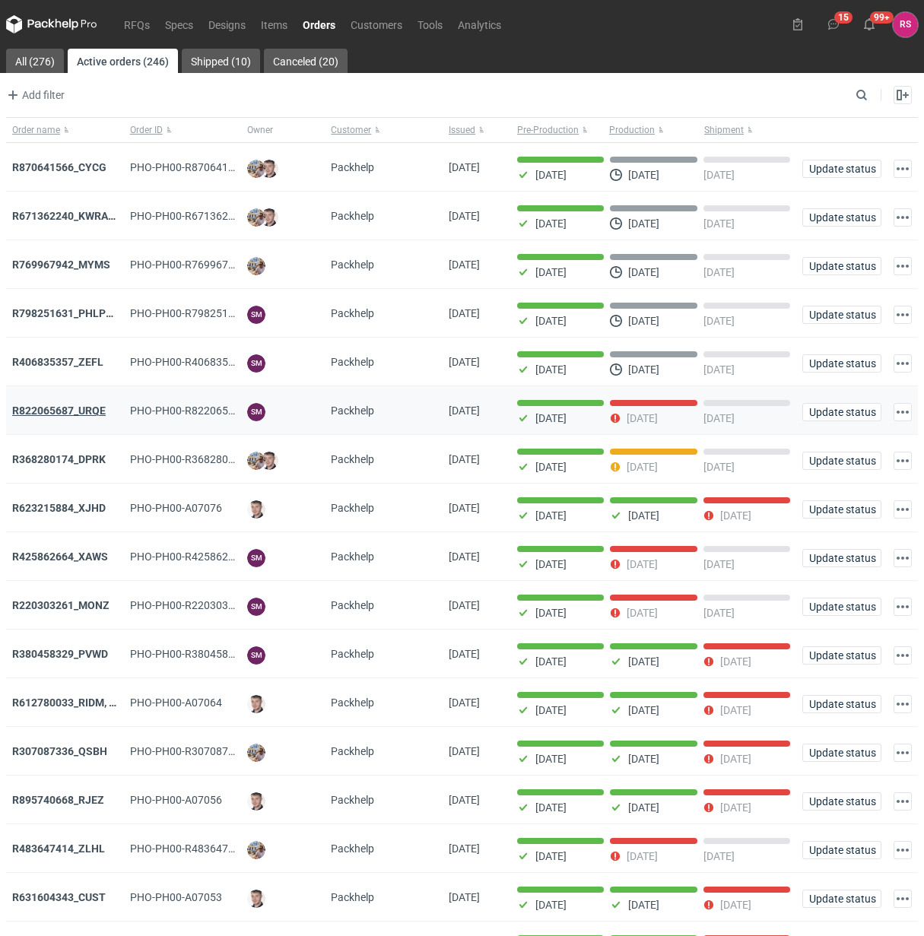
click at [78, 412] on strong "R822065687_URQE" at bounding box center [58, 410] width 93 height 12
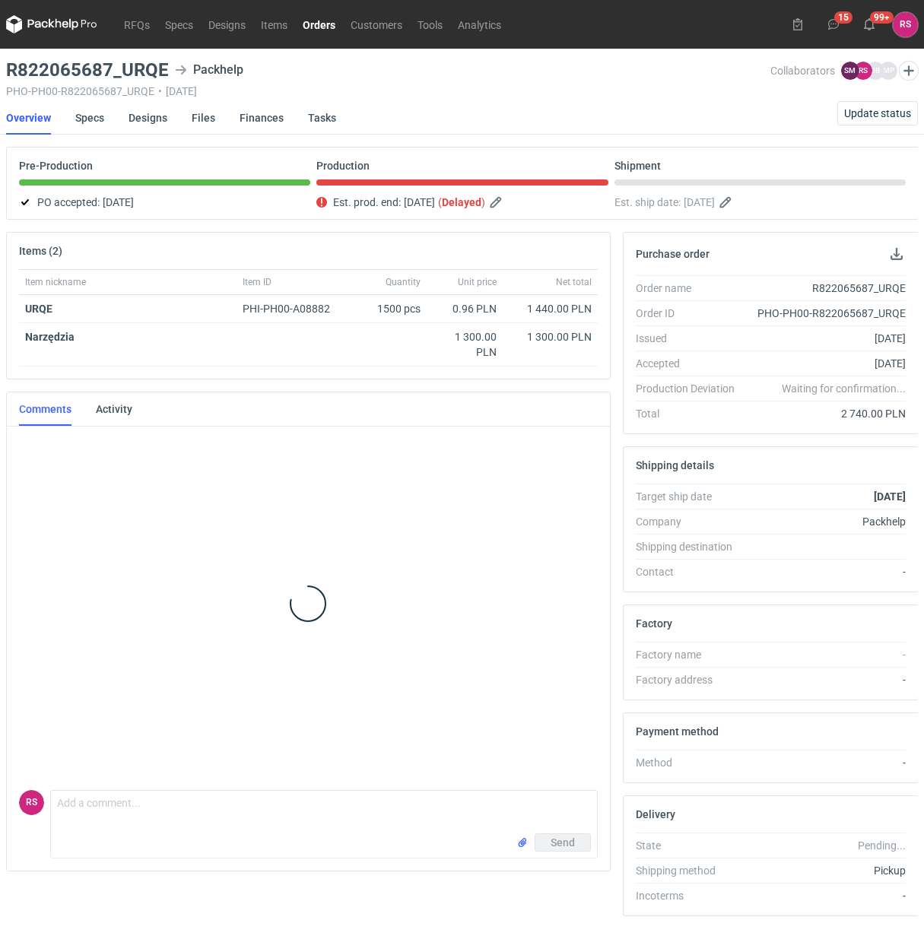
scroll to position [29, 0]
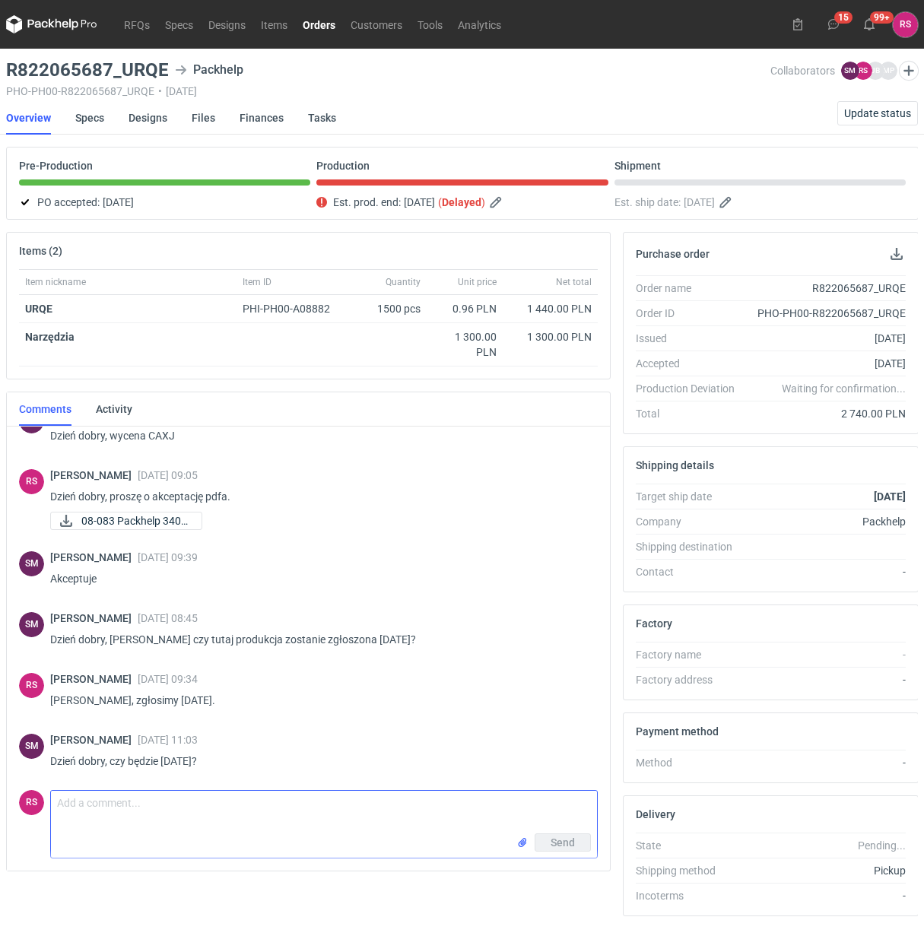
click at [239, 819] on textarea "Comment message" at bounding box center [324, 812] width 546 height 43
type textarea "Staramy się, Ma być do 15. Jeśli nie, to jutro z samego rana."
click at [572, 844] on span "Send" at bounding box center [562, 842] width 24 height 11
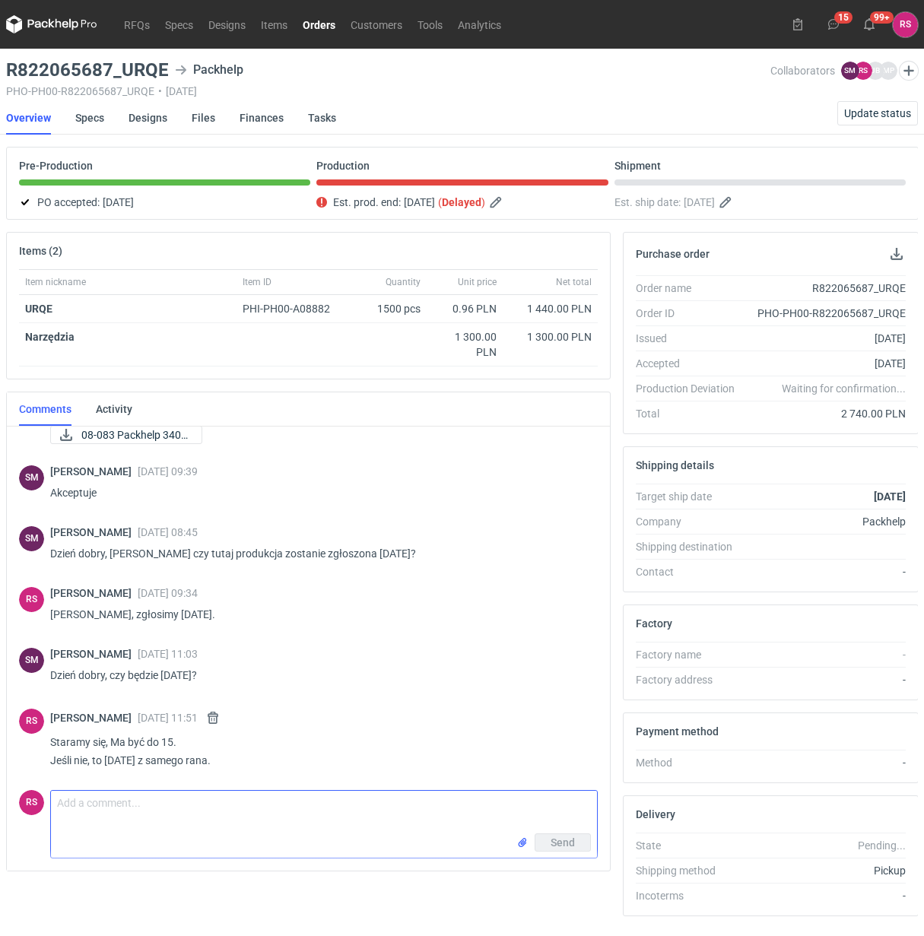
scroll to position [109, 0]
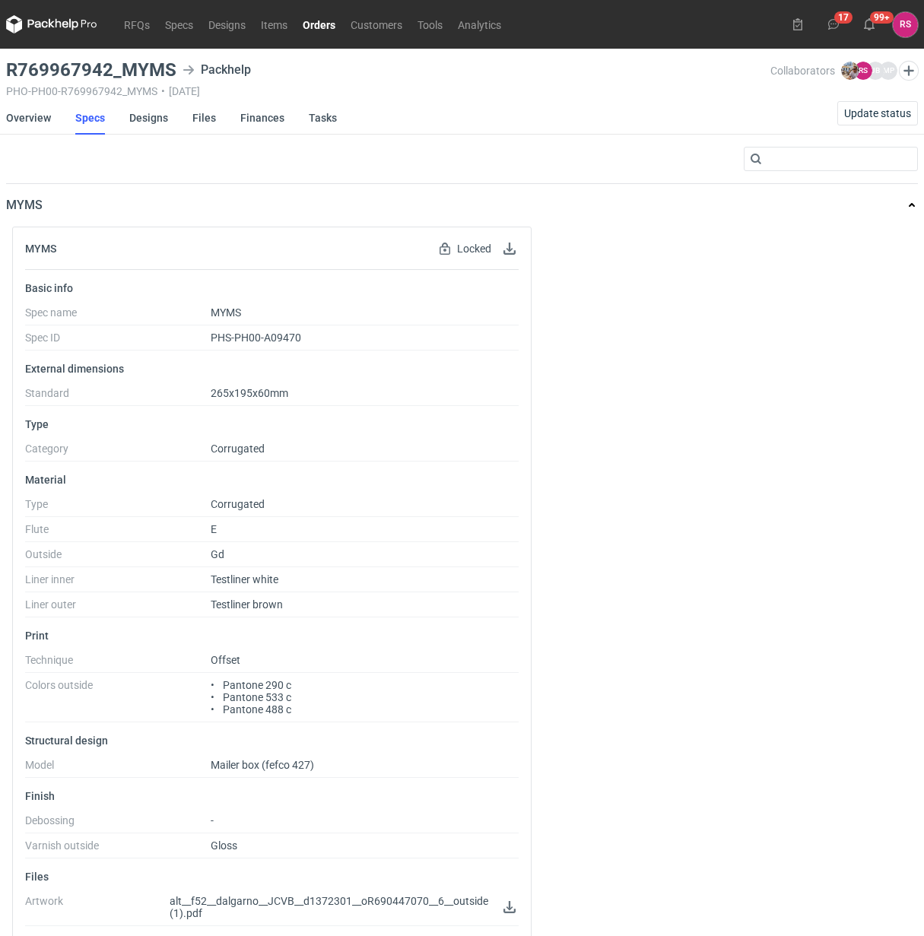
click at [321, 20] on link "Orders" at bounding box center [319, 24] width 48 height 18
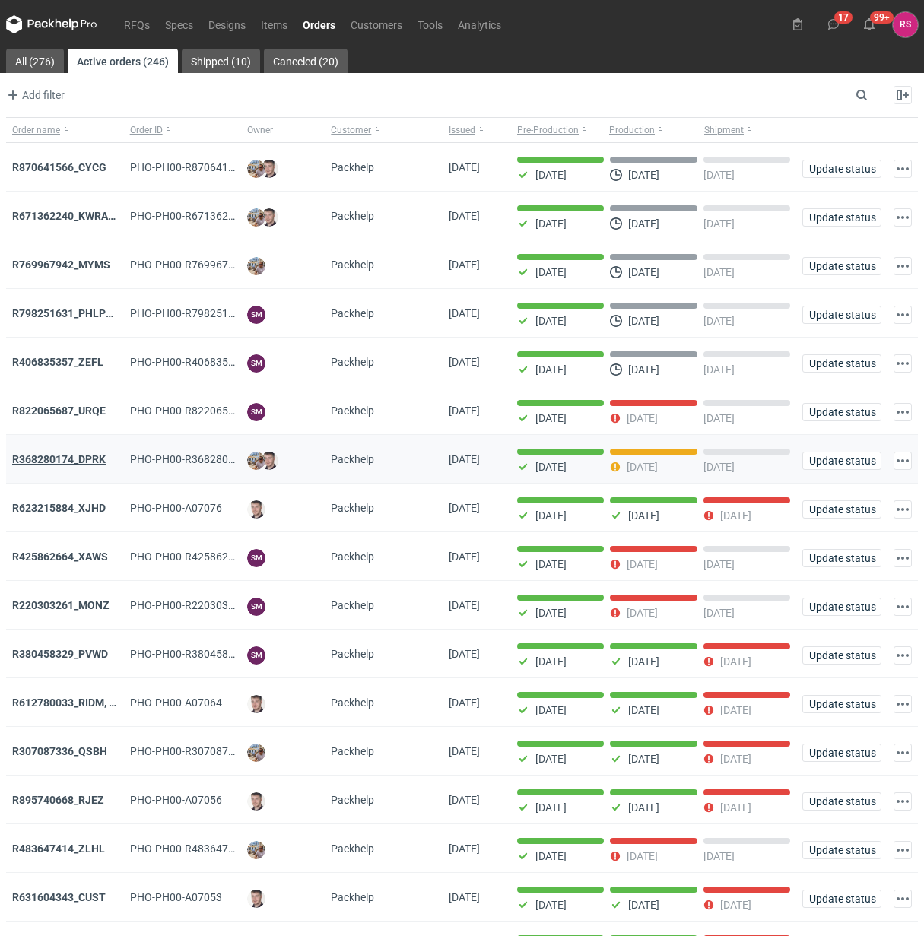
click at [70, 462] on strong "R368280174_DPRK" at bounding box center [58, 459] width 93 height 12
